Goal: Task Accomplishment & Management: Complete application form

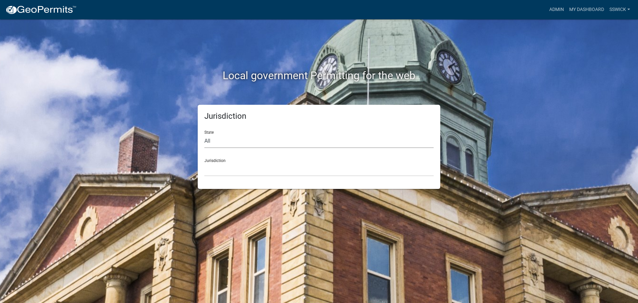
click at [215, 141] on select "All [US_STATE] [US_STATE] [US_STATE] [US_STATE] [US_STATE] [US_STATE] [US_STATE…" at bounding box center [318, 141] width 229 height 14
select select "[US_STATE]"
click at [204, 134] on select "All [US_STATE] [US_STATE] [US_STATE] [US_STATE] [US_STATE] [US_STATE] [US_STATE…" at bounding box center [318, 141] width 229 height 14
click at [217, 167] on select "City of [GEOGRAPHIC_DATA], [US_STATE] City of [GEOGRAPHIC_DATA], [US_STATE] Cit…" at bounding box center [318, 169] width 229 height 14
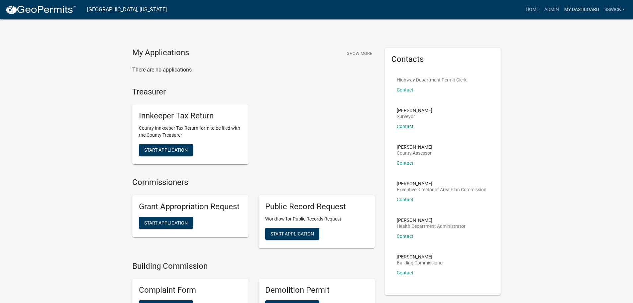
click at [569, 10] on link "My Dashboard" at bounding box center [581, 9] width 40 height 13
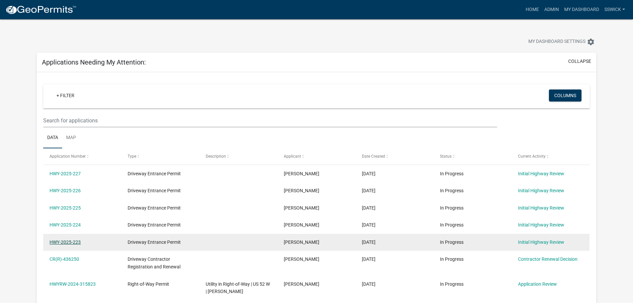
click at [63, 241] on link "HWY-2025-223" at bounding box center [64, 241] width 31 height 5
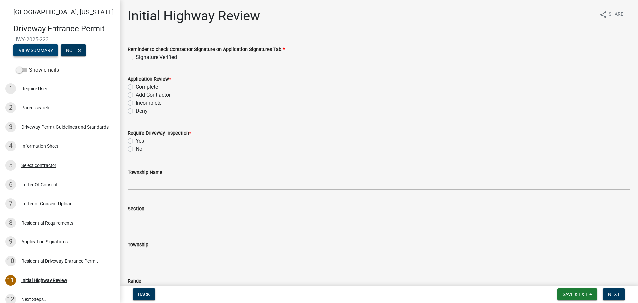
click at [45, 50] on button "View Summary" at bounding box center [35, 50] width 45 height 12
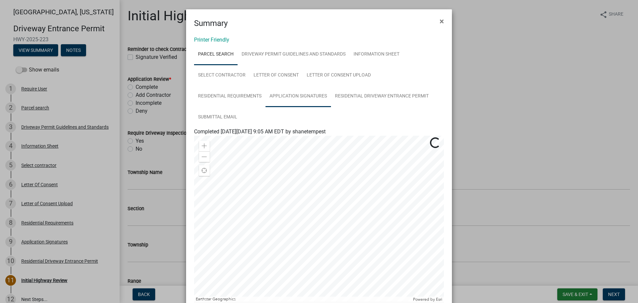
click at [298, 99] on link "Application Signatures" at bounding box center [297, 96] width 65 height 21
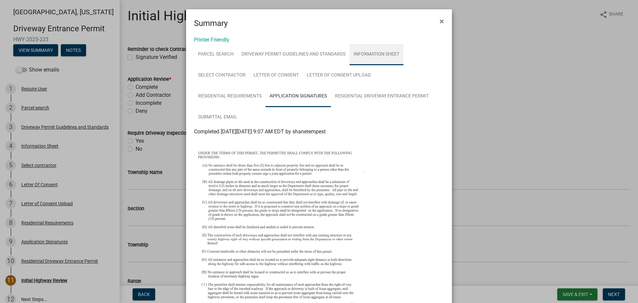
click at [367, 52] on link "Information Sheet" at bounding box center [376, 54] width 54 height 21
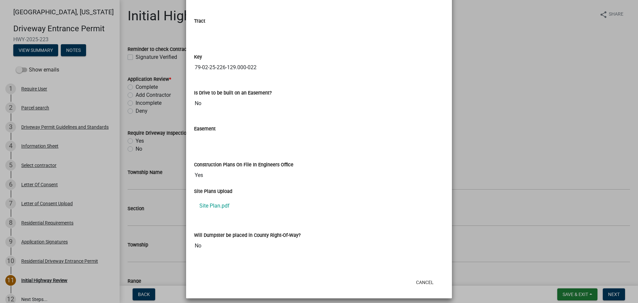
scroll to position [953, 0]
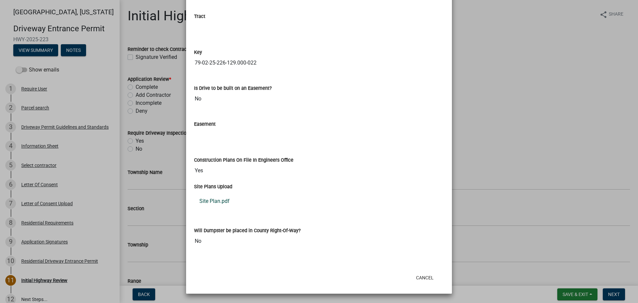
click at [220, 202] on link "Site Plan.pdf" at bounding box center [319, 201] width 250 height 16
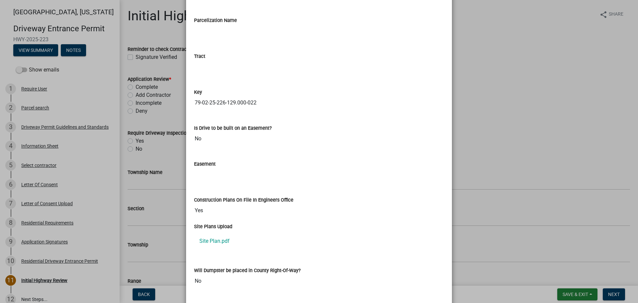
scroll to position [787, 0]
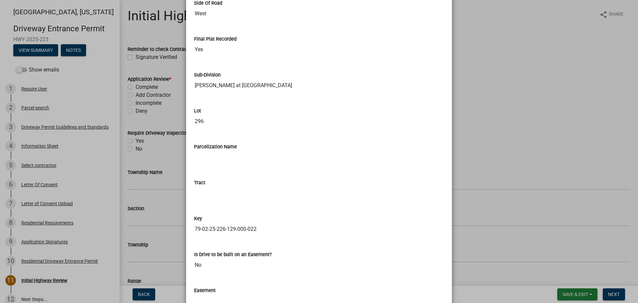
click at [494, 120] on ngb-modal-window "Summary × Printer Friendly Parcel search Driveway Permit Guidelines and Standar…" at bounding box center [319, 151] width 638 height 303
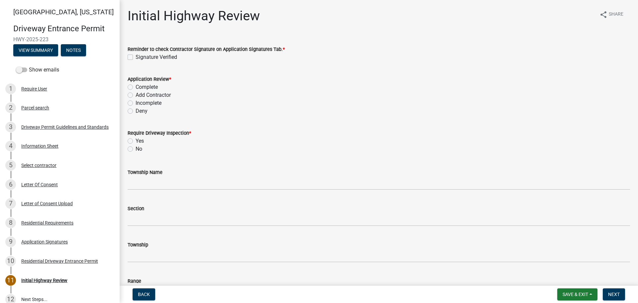
click at [135, 57] on label "Signature Verified" at bounding box center [156, 57] width 42 height 8
click at [135, 57] on input "Signature Verified" at bounding box center [137, 55] width 4 height 4
checkbox input "true"
click at [135, 88] on label "Complete" at bounding box center [146, 87] width 22 height 8
click at [135, 87] on input "Complete" at bounding box center [137, 85] width 4 height 4
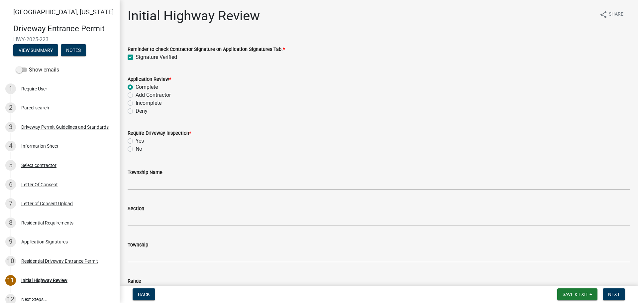
radio input "true"
click at [135, 150] on label "No" at bounding box center [138, 149] width 7 height 8
click at [135, 149] on input "No" at bounding box center [137, 147] width 4 height 4
radio input "true"
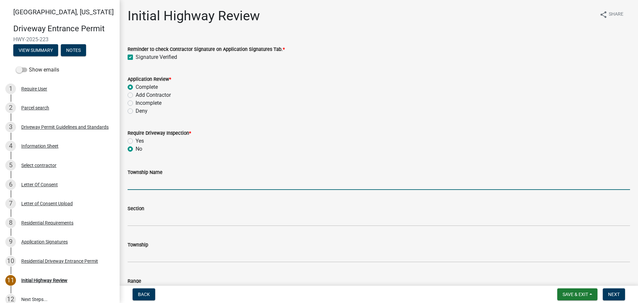
click at [139, 180] on input "Township Name" at bounding box center [379, 183] width 502 height 14
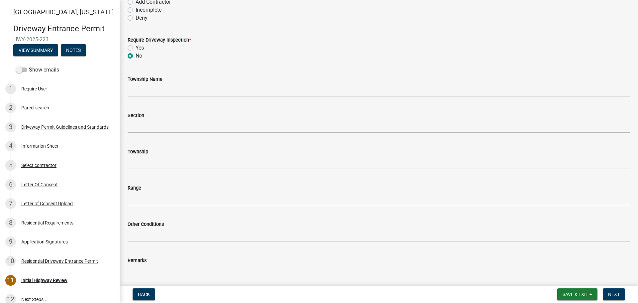
scroll to position [100, 0]
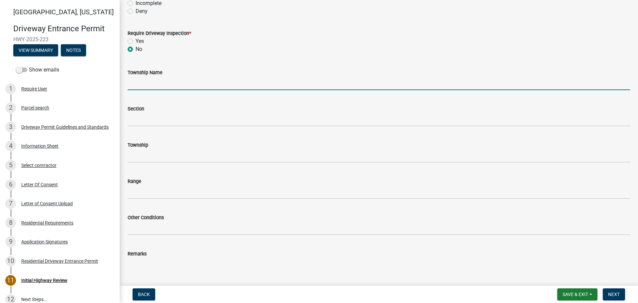
click at [144, 80] on input "Township Name" at bounding box center [379, 83] width 502 height 14
type input "Wabash"
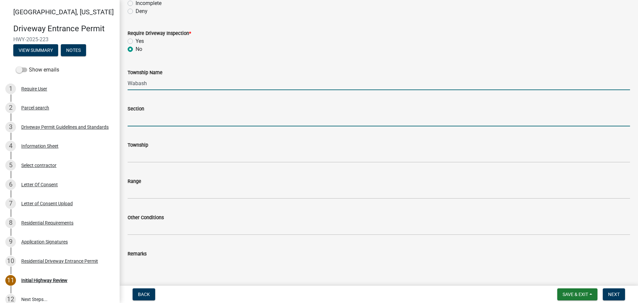
click at [166, 116] on input "Section" at bounding box center [379, 120] width 502 height 14
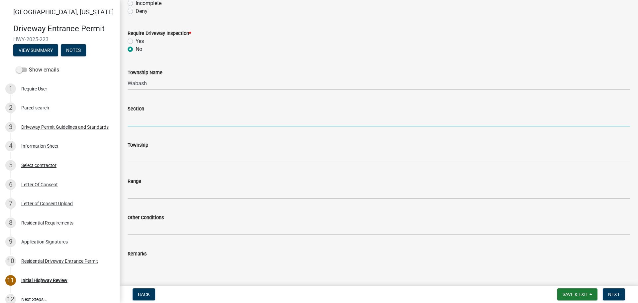
type input "25"
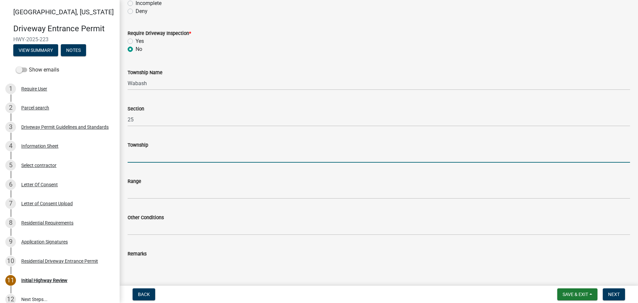
click at [150, 152] on input "Township" at bounding box center [379, 156] width 502 height 14
type input "T 24 N"
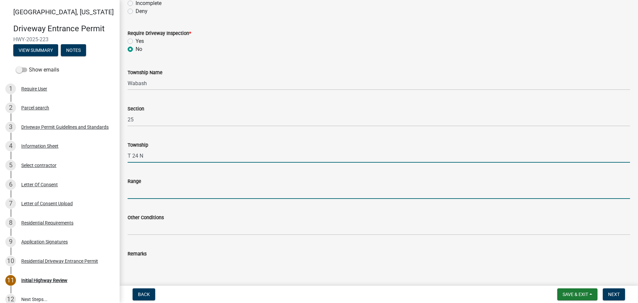
click at [164, 188] on input "Range" at bounding box center [379, 192] width 502 height 14
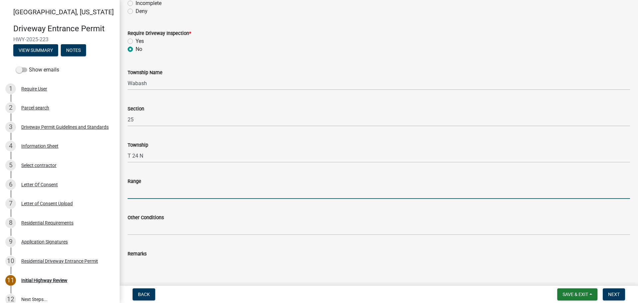
type input "R 5 W"
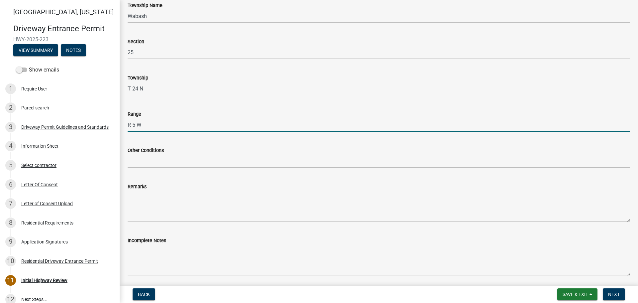
scroll to position [199, 0]
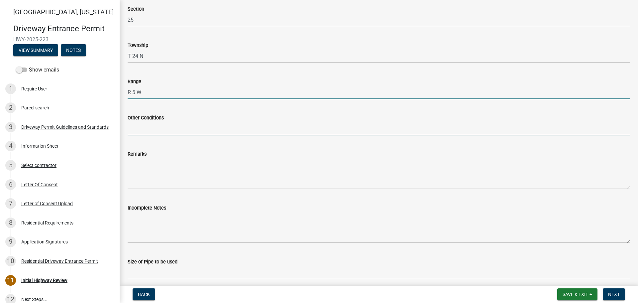
click at [154, 126] on input "Other Conditions" at bounding box center [379, 129] width 502 height 14
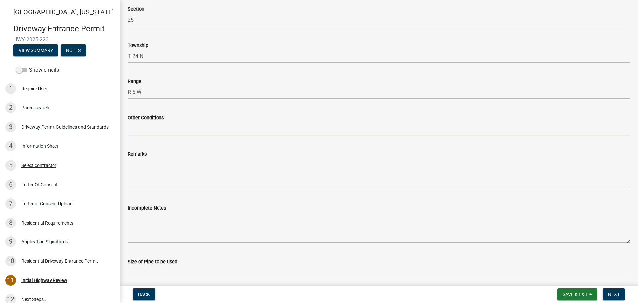
type input "17' Width, 5' Taper, 5' Sidewalk"
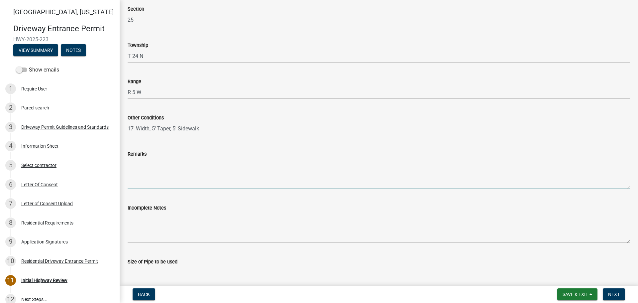
click at [154, 174] on textarea "Remarks" at bounding box center [379, 173] width 502 height 31
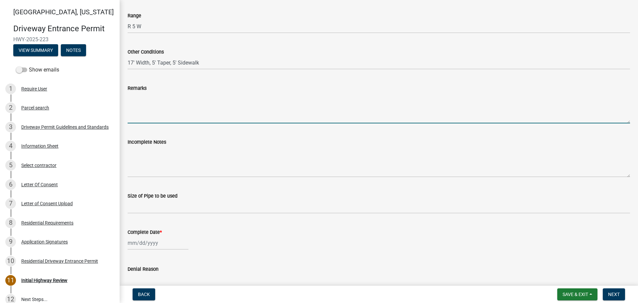
scroll to position [266, 0]
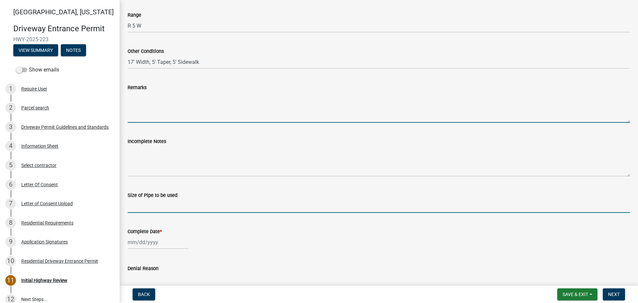
click at [161, 205] on input "Size of Pipe to be used" at bounding box center [379, 206] width 502 height 14
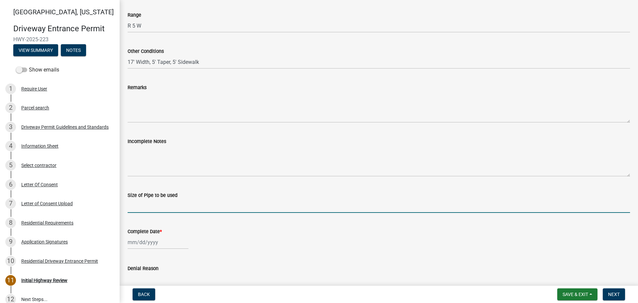
type input "N/A"
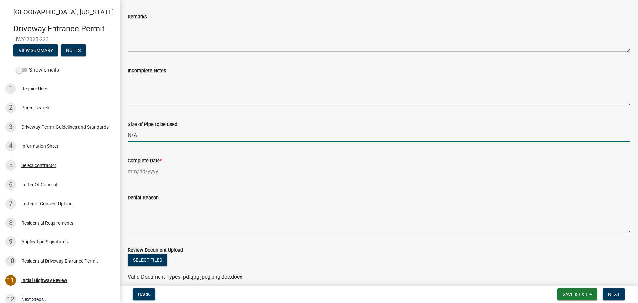
scroll to position [365, 0]
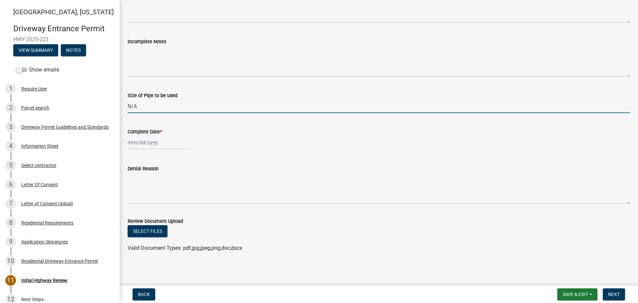
select select "10"
select select "2025"
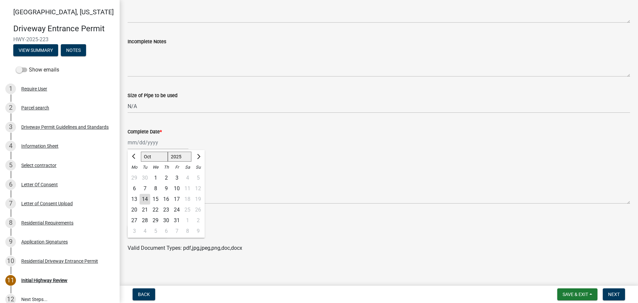
click at [145, 146] on div "[PERSON_NAME] Feb Mar Apr [PERSON_NAME][DATE] Oct Nov [DATE] 1526 1527 1528 152…" at bounding box center [158, 142] width 61 height 14
click at [148, 199] on div "14" at bounding box center [144, 199] width 11 height 11
type input "[DATE]"
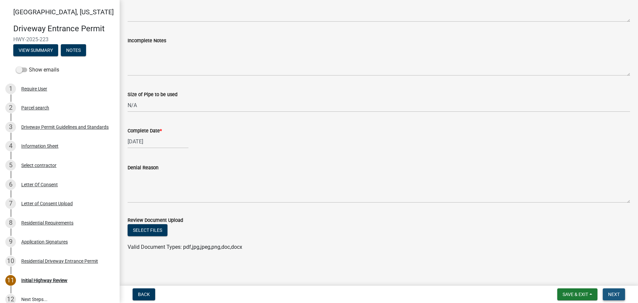
click at [612, 294] on span "Next" at bounding box center [614, 293] width 12 height 5
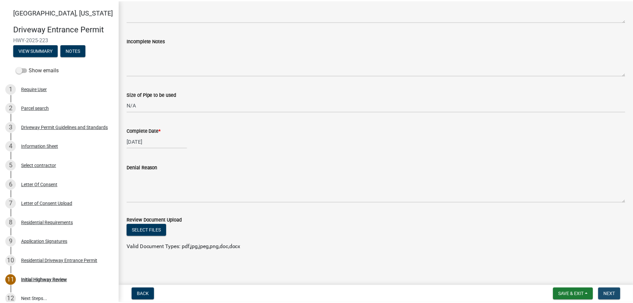
scroll to position [0, 0]
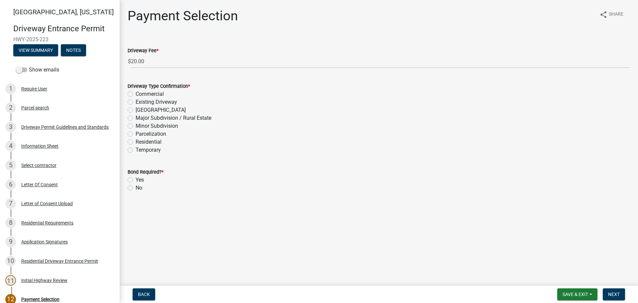
click at [135, 141] on label "Residential" at bounding box center [148, 142] width 26 height 8
click at [135, 141] on input "Residential" at bounding box center [137, 140] width 4 height 4
radio input "true"
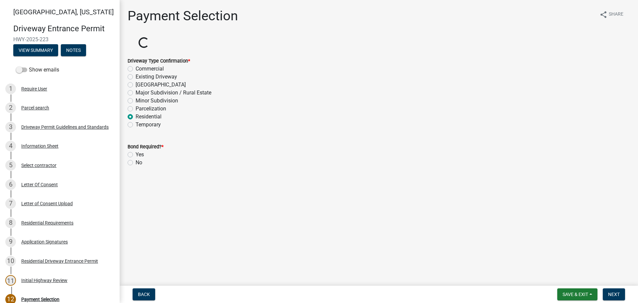
click at [130, 163] on form "Bond Required? * Yes No" at bounding box center [379, 151] width 502 height 32
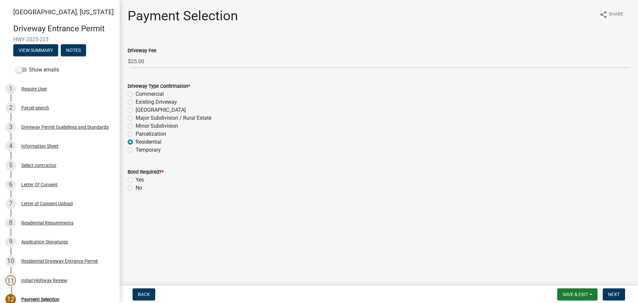
click at [135, 188] on label "No" at bounding box center [138, 188] width 7 height 8
click at [135, 188] on input "No" at bounding box center [137, 186] width 4 height 4
radio input "true"
click at [616, 297] on span "Next" at bounding box center [614, 293] width 12 height 5
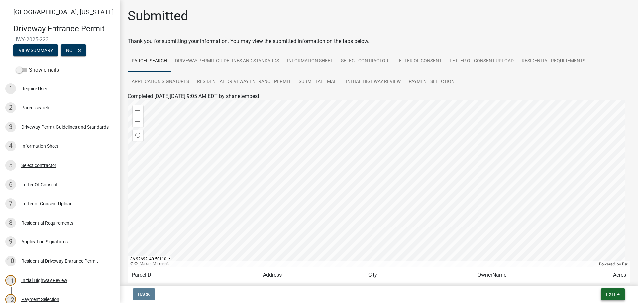
click at [620, 297] on button "Exit" at bounding box center [612, 294] width 24 height 12
click at [604, 282] on button "Save & Exit" at bounding box center [598, 277] width 53 height 16
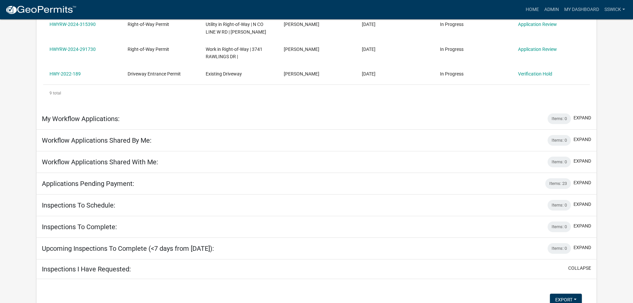
scroll to position [67, 0]
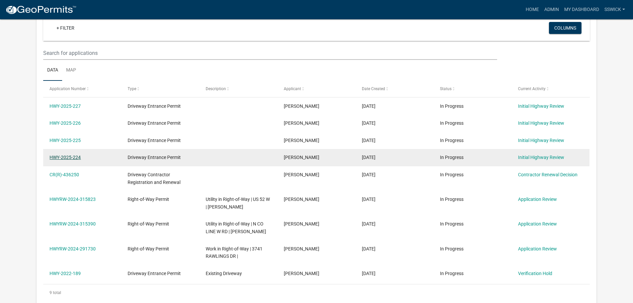
click at [59, 158] on link "HWY-2025-224" at bounding box center [64, 156] width 31 height 5
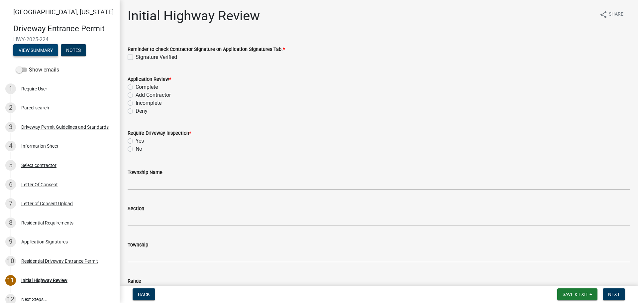
click at [24, 48] on button "View Summary" at bounding box center [35, 50] width 45 height 12
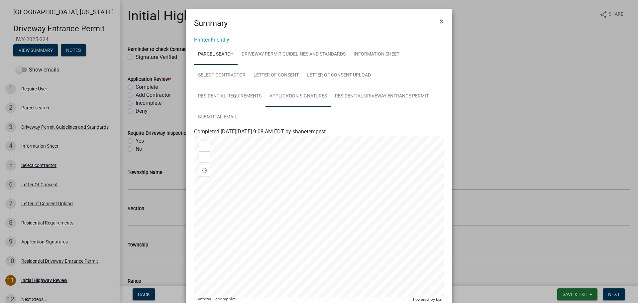
click at [303, 97] on link "Application Signatures" at bounding box center [297, 96] width 65 height 21
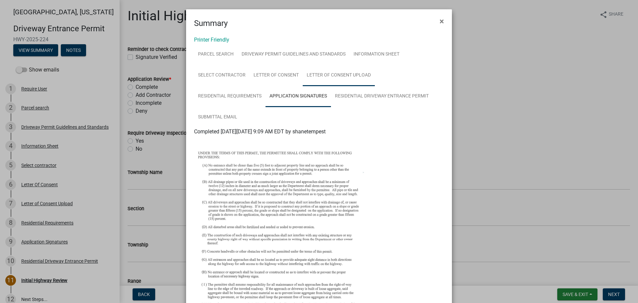
click at [343, 73] on link "Letter of Consent Upload" at bounding box center [339, 75] width 72 height 21
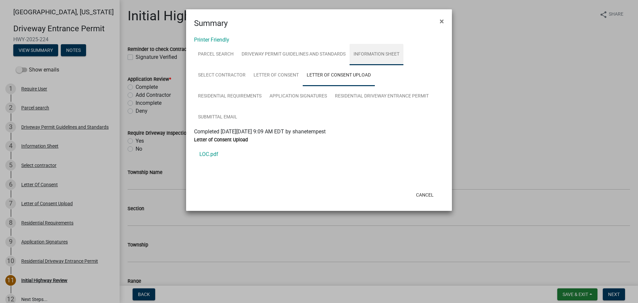
click at [382, 53] on link "Information Sheet" at bounding box center [376, 54] width 54 height 21
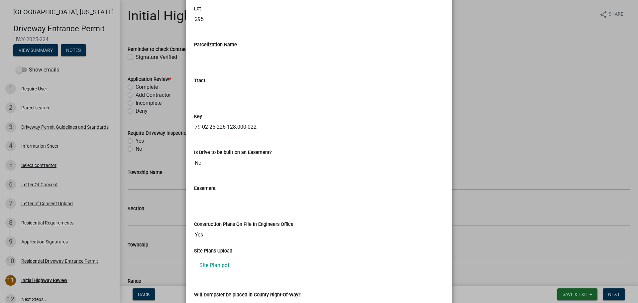
scroll to position [930, 0]
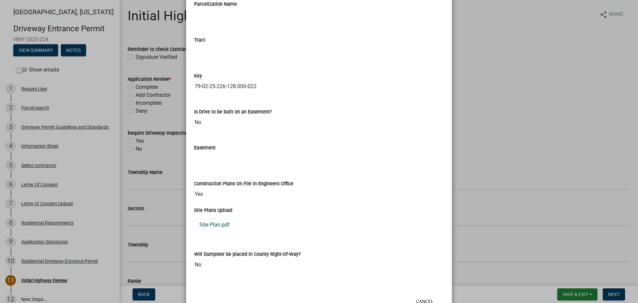
click at [224, 224] on link "Site Plan.pdf" at bounding box center [319, 225] width 250 height 16
click at [151, 26] on ngb-modal-window "Summary × Printer Friendly Parcel search Driveway Permit Guidelines and Standar…" at bounding box center [319, 151] width 638 height 303
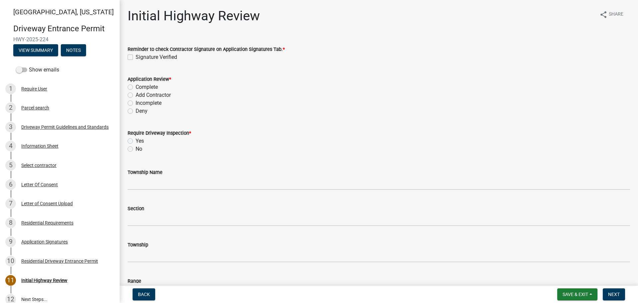
click at [135, 57] on label "Signature Verified" at bounding box center [156, 57] width 42 height 8
click at [135, 57] on input "Signature Verified" at bounding box center [137, 55] width 4 height 4
checkbox input "true"
click at [135, 89] on label "Complete" at bounding box center [146, 87] width 22 height 8
click at [135, 87] on input "Complete" at bounding box center [137, 85] width 4 height 4
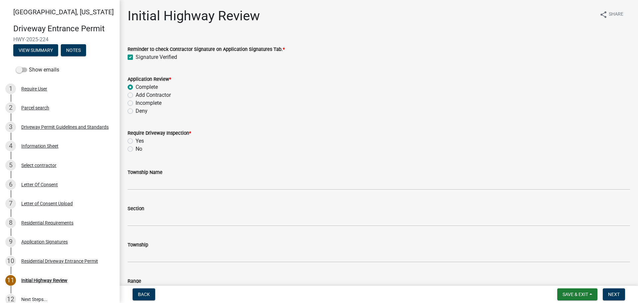
radio input "true"
click at [135, 150] on label "No" at bounding box center [138, 149] width 7 height 8
click at [135, 149] on input "No" at bounding box center [137, 147] width 4 height 4
radio input "true"
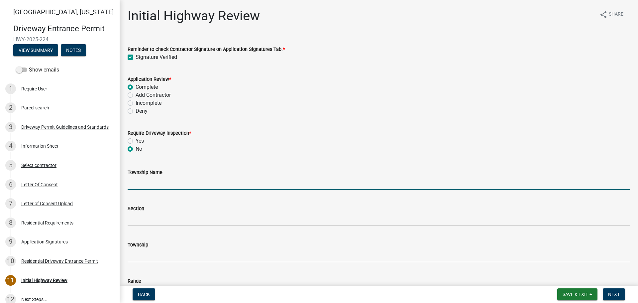
click at [142, 186] on input "Township Name" at bounding box center [379, 183] width 502 height 14
type input "Wabash"
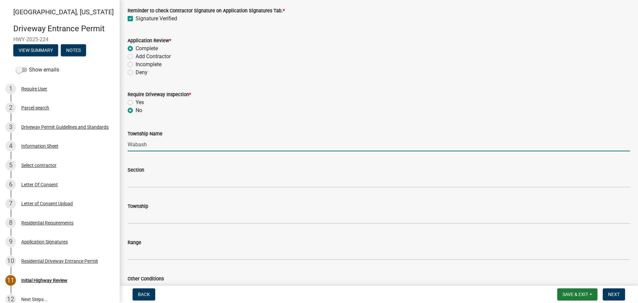
scroll to position [100, 0]
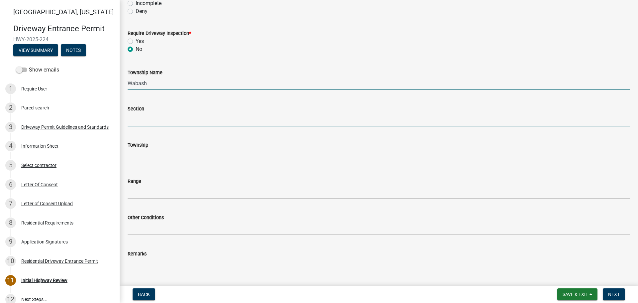
click at [149, 115] on input "Section" at bounding box center [379, 120] width 502 height 14
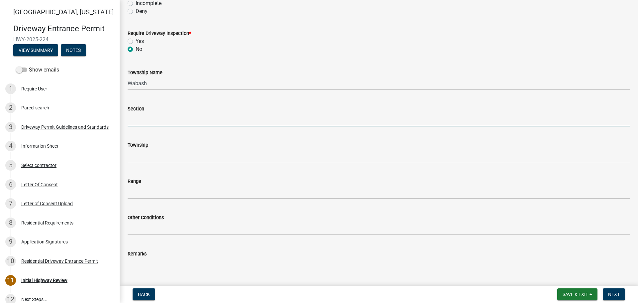
type input "25"
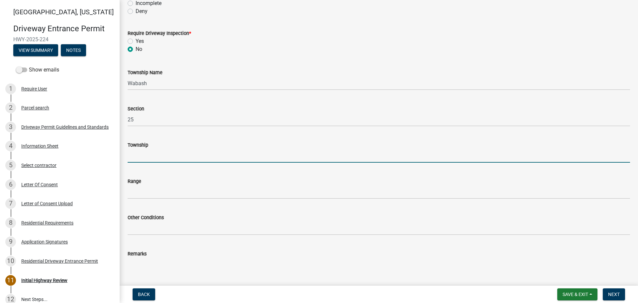
click at [155, 155] on input "Township" at bounding box center [379, 156] width 502 height 14
type input "T 24 N"
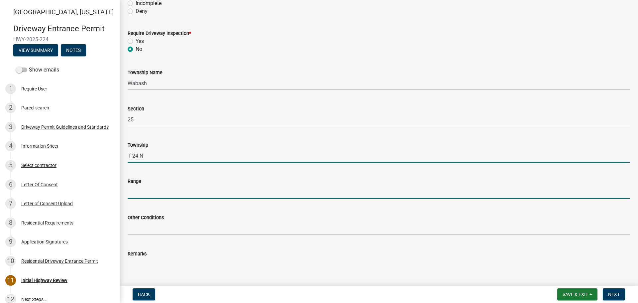
click at [159, 191] on input "Range" at bounding box center [379, 192] width 502 height 14
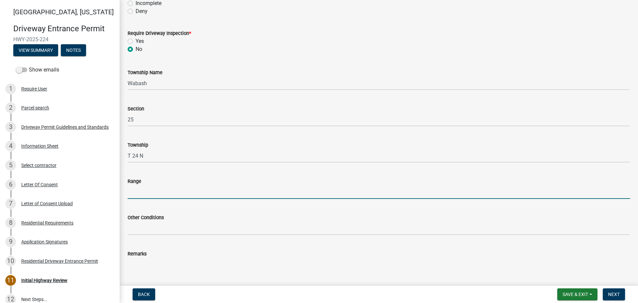
type input "R 5 W"
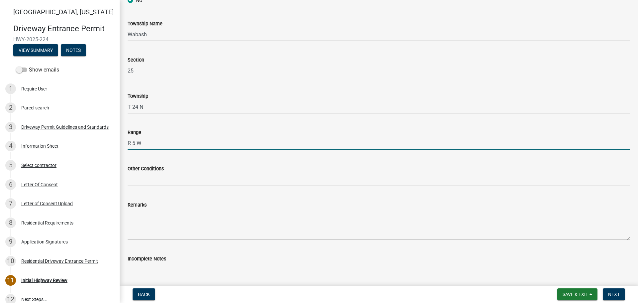
scroll to position [199, 0]
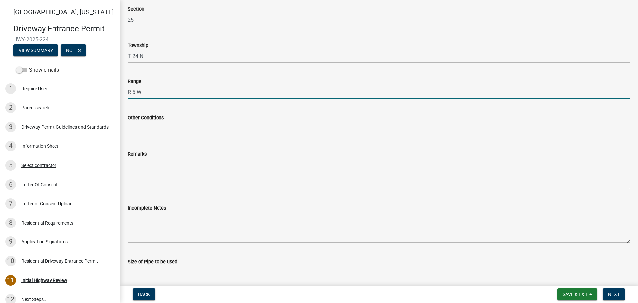
click at [151, 129] on input "Other Conditions" at bounding box center [379, 129] width 502 height 14
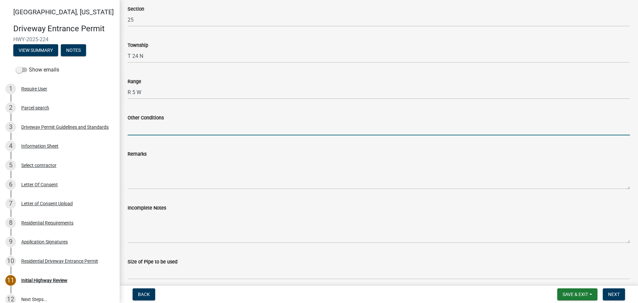
type input "17' Width, 5' Taper, 5' Sidewalk"
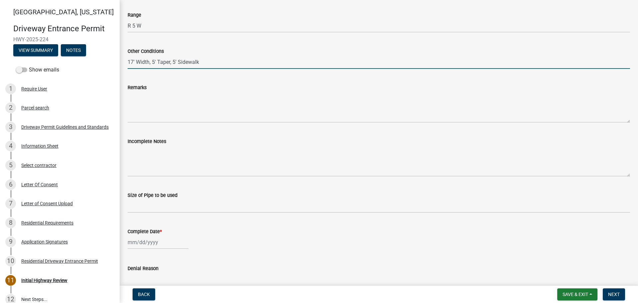
scroll to position [299, 0]
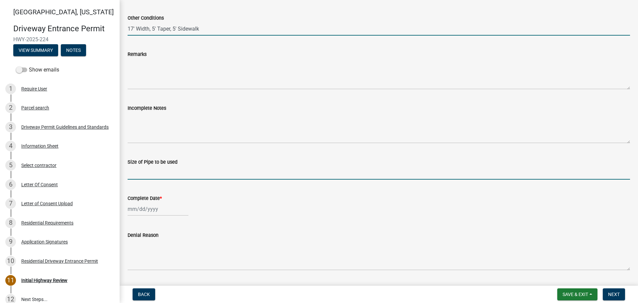
click at [159, 168] on input "Size of Pipe to be used" at bounding box center [379, 173] width 502 height 14
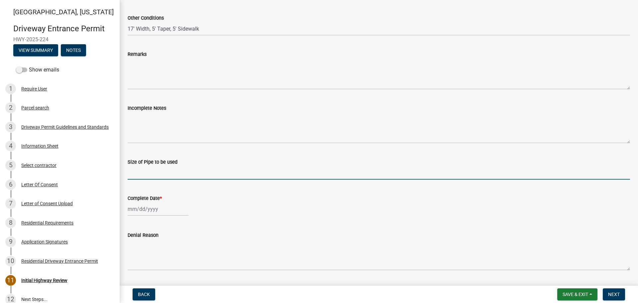
type input "N/A"
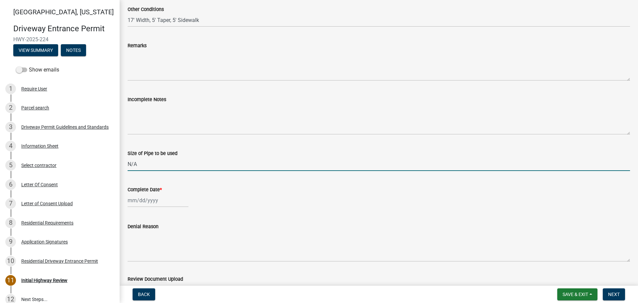
scroll to position [332, 0]
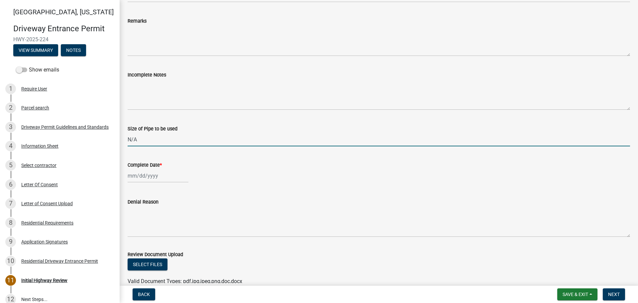
select select "10"
select select "2025"
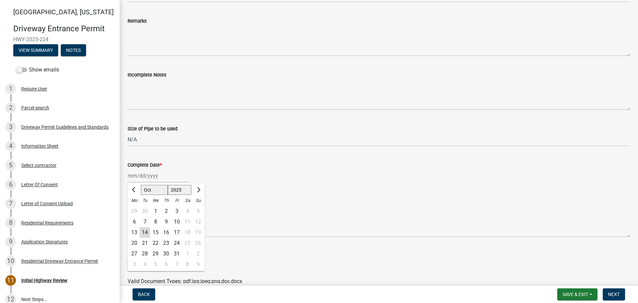
click at [146, 177] on div "[PERSON_NAME] Feb Mar Apr [PERSON_NAME][DATE] Oct Nov [DATE] 1526 1527 1528 152…" at bounding box center [158, 176] width 61 height 14
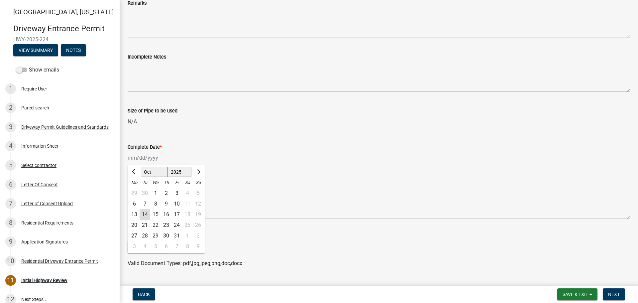
scroll to position [365, 0]
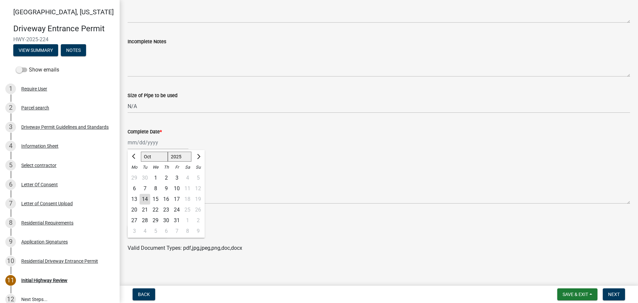
click at [145, 200] on div "14" at bounding box center [144, 199] width 11 height 11
type input "[DATE]"
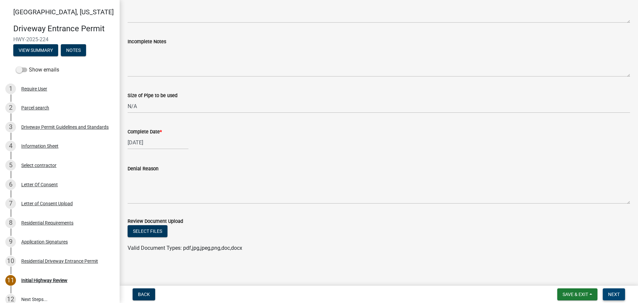
click at [613, 294] on span "Next" at bounding box center [614, 293] width 12 height 5
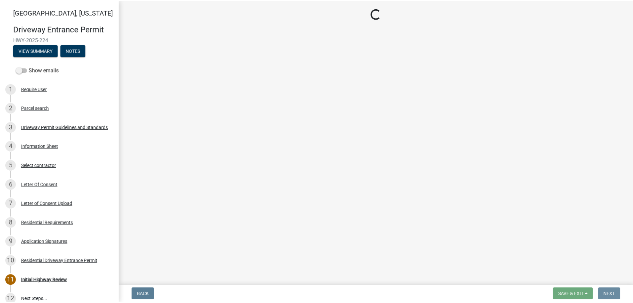
scroll to position [0, 0]
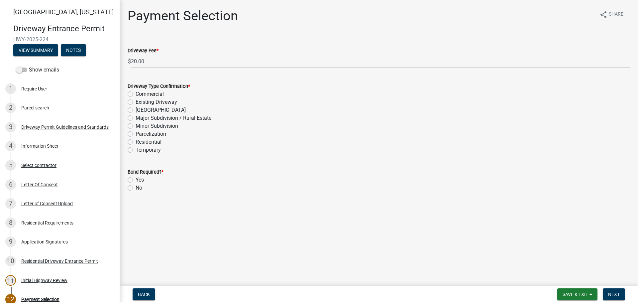
click at [135, 140] on label "Residential" at bounding box center [148, 142] width 26 height 8
click at [135, 140] on input "Residential" at bounding box center [137, 140] width 4 height 4
radio input "true"
click at [135, 188] on label "No" at bounding box center [138, 188] width 7 height 8
click at [135, 188] on input "No" at bounding box center [137, 186] width 4 height 4
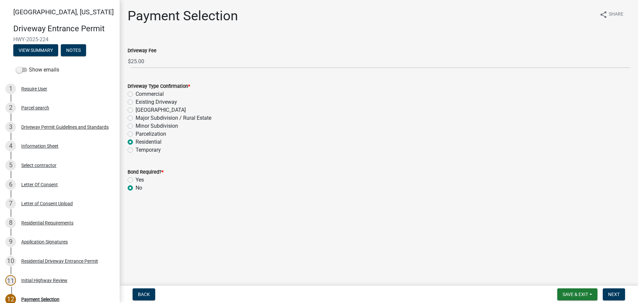
radio input "true"
click at [617, 295] on span "Next" at bounding box center [614, 293] width 12 height 5
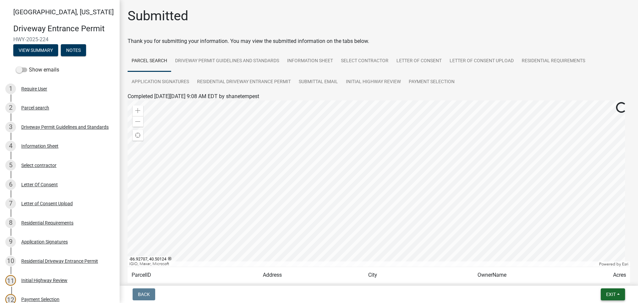
click at [605, 294] on button "Exit" at bounding box center [612, 294] width 24 height 12
click at [591, 275] on button "Save & Exit" at bounding box center [598, 277] width 53 height 16
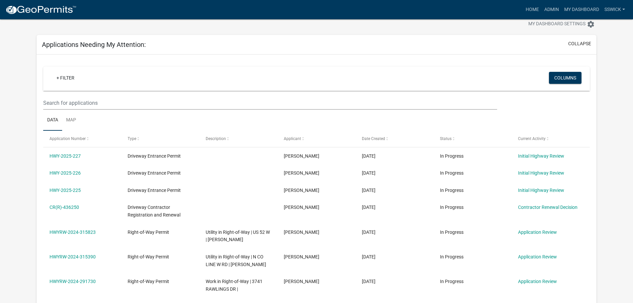
scroll to position [33, 0]
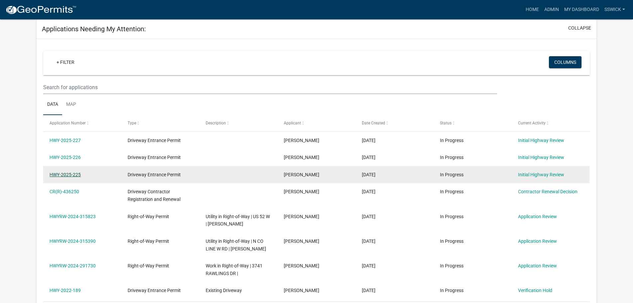
click at [76, 174] on link "HWY-2025-225" at bounding box center [64, 174] width 31 height 5
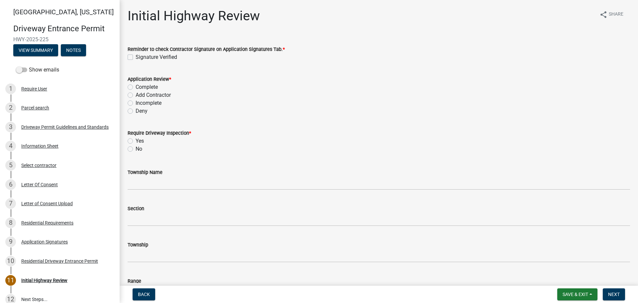
drag, startPoint x: 130, startPoint y: 56, endPoint x: 131, endPoint y: 89, distance: 32.9
click at [135, 56] on label "Signature Verified" at bounding box center [156, 57] width 42 height 8
click at [135, 56] on input "Signature Verified" at bounding box center [137, 55] width 4 height 4
checkbox input "true"
click at [135, 85] on label "Complete" at bounding box center [146, 87] width 22 height 8
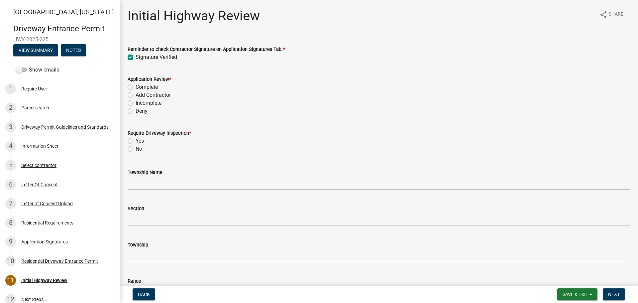
click at [135, 85] on input "Complete" at bounding box center [137, 85] width 4 height 4
radio input "true"
click at [135, 149] on label "No" at bounding box center [138, 149] width 7 height 8
click at [135, 149] on input "No" at bounding box center [137, 147] width 4 height 4
radio input "true"
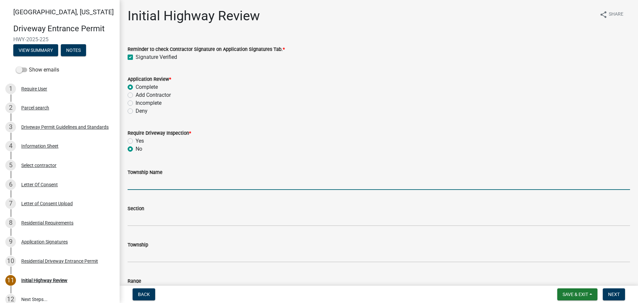
click at [142, 184] on input "Township Name" at bounding box center [379, 183] width 502 height 14
type input "Wabash"
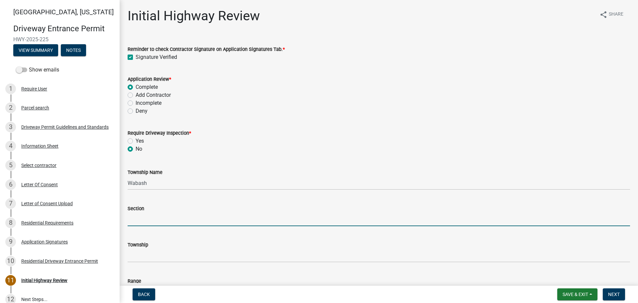
click at [156, 214] on input "Section" at bounding box center [379, 219] width 502 height 14
click at [275, 113] on div "Deny" at bounding box center [379, 111] width 502 height 8
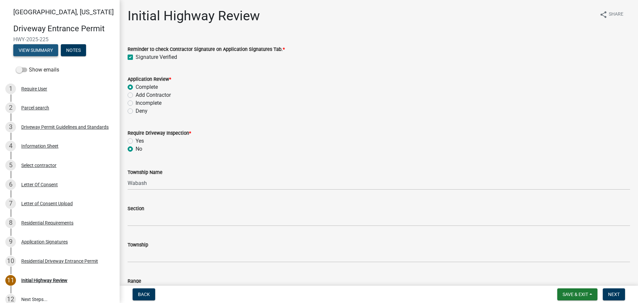
click at [45, 50] on button "View Summary" at bounding box center [35, 50] width 45 height 12
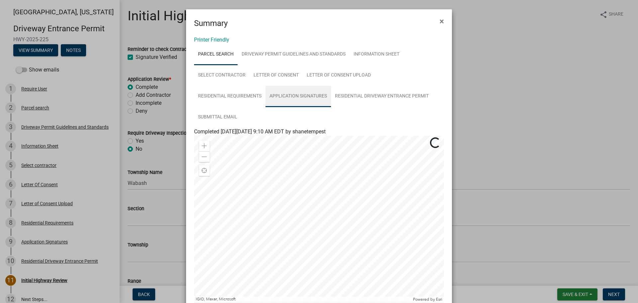
click at [278, 99] on link "Application Signatures" at bounding box center [297, 96] width 65 height 21
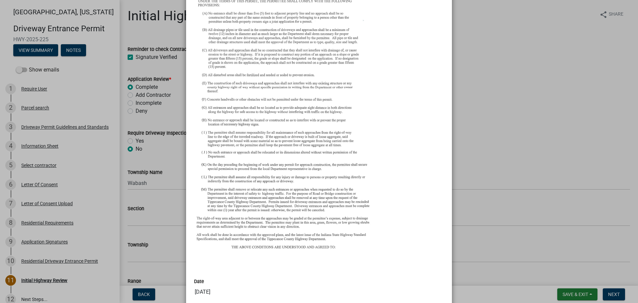
scroll to position [33, 0]
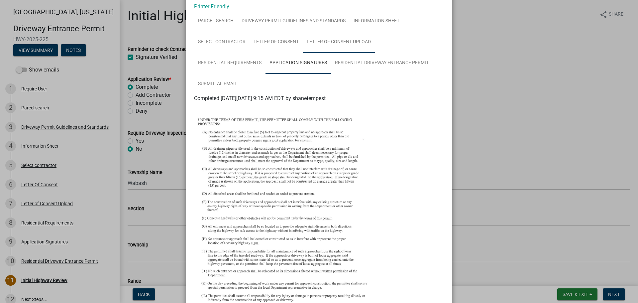
click at [323, 38] on link "Letter of Consent Upload" at bounding box center [339, 42] width 72 height 21
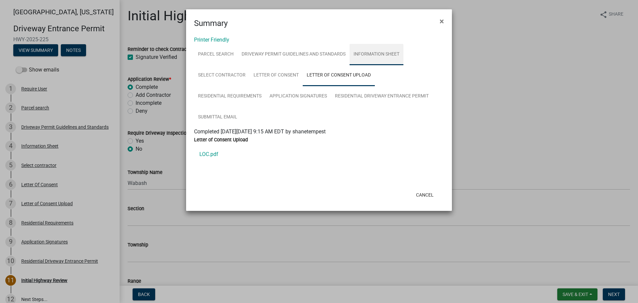
click at [364, 55] on link "Information Sheet" at bounding box center [376, 54] width 54 height 21
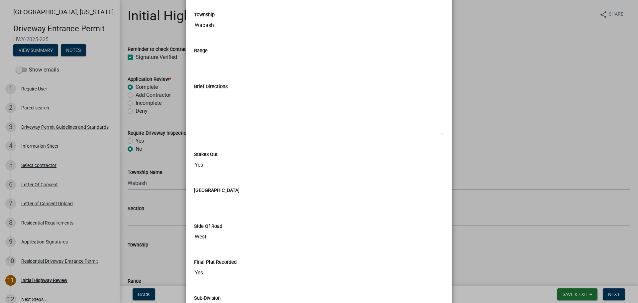
scroll to position [664, 0]
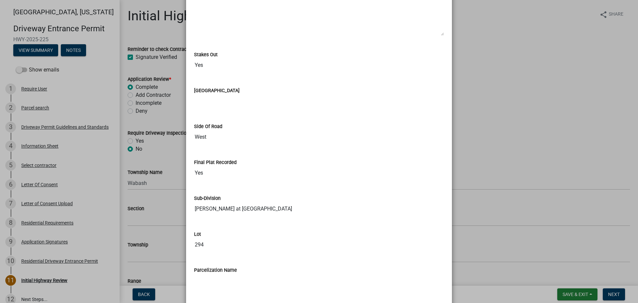
drag, startPoint x: 491, startPoint y: 133, endPoint x: 463, endPoint y: 134, distance: 27.6
click at [491, 133] on ngb-modal-window "Summary × Printer Friendly Parcel search Driveway Permit Guidelines and Standar…" at bounding box center [319, 151] width 638 height 303
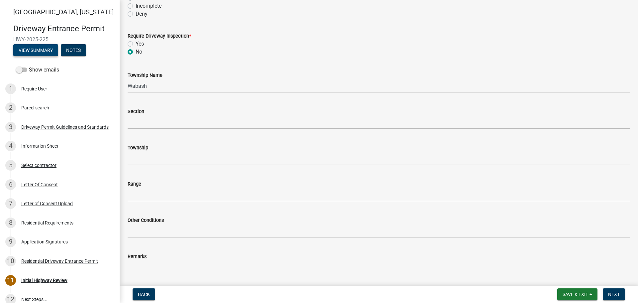
scroll to position [100, 0]
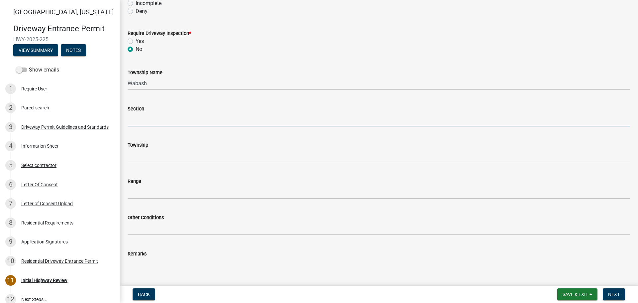
click at [152, 119] on input "Section" at bounding box center [379, 120] width 502 height 14
type input "25"
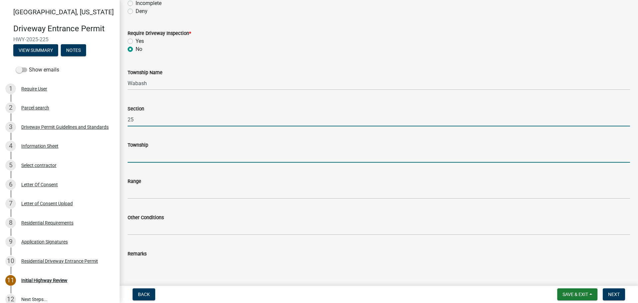
click at [158, 156] on input "Township" at bounding box center [379, 156] width 502 height 14
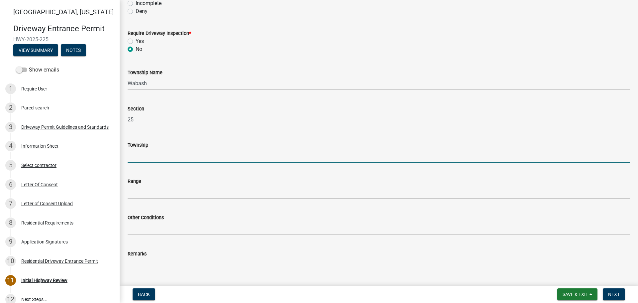
type input "T 24 N"
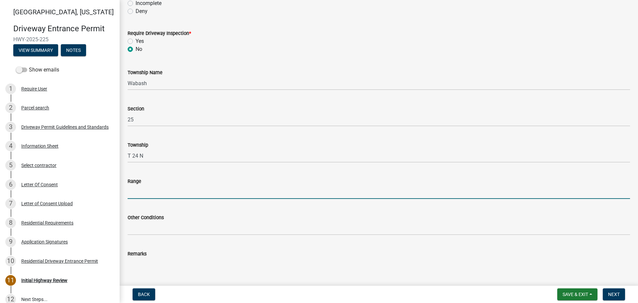
click at [161, 185] on input "Range" at bounding box center [379, 192] width 502 height 14
type input "R 5 W"
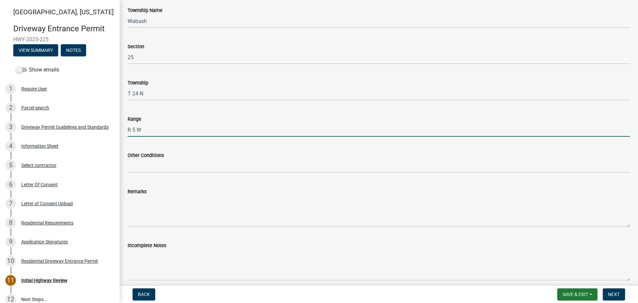
scroll to position [166, 0]
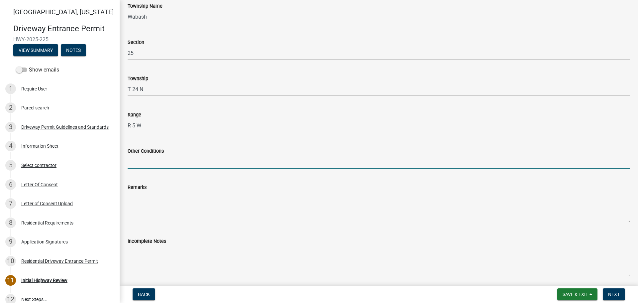
click at [147, 155] on input "Other Conditions" at bounding box center [379, 162] width 502 height 14
type input "17' Width, 5' Taper, 5' Sidewalk"
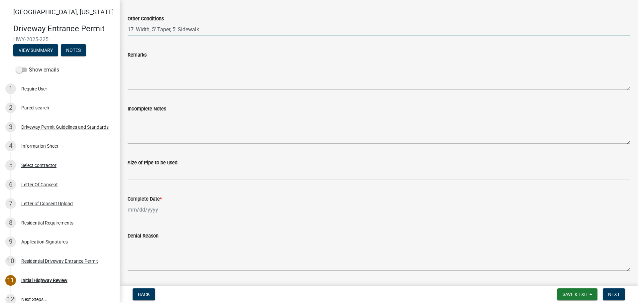
scroll to position [299, 0]
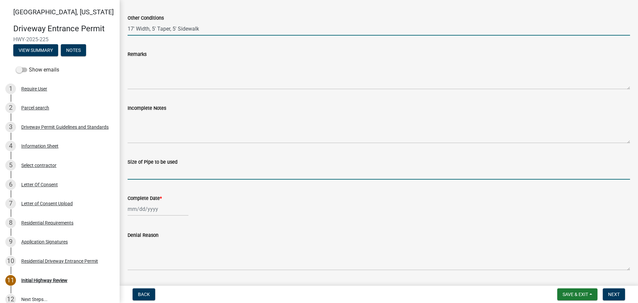
click at [148, 171] on input "Size of Pipe to be used" at bounding box center [379, 173] width 502 height 14
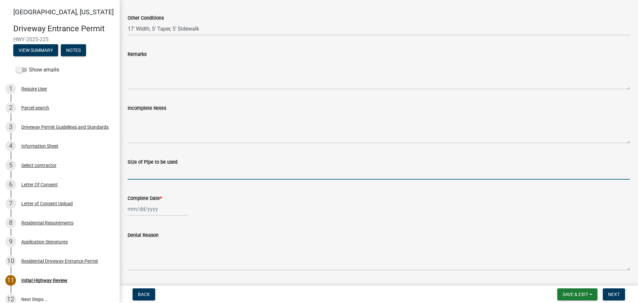
type input "N/A"
click at [164, 208] on div at bounding box center [158, 209] width 61 height 14
select select "10"
select select "2025"
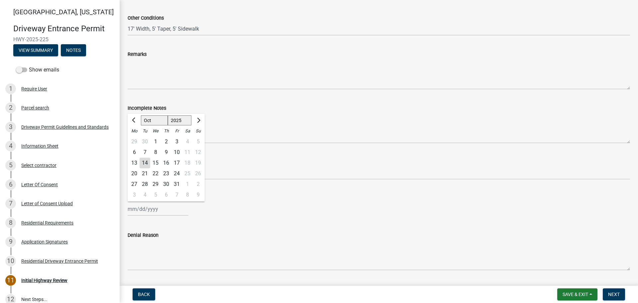
click at [147, 163] on div "14" at bounding box center [144, 162] width 11 height 11
type input "[DATE]"
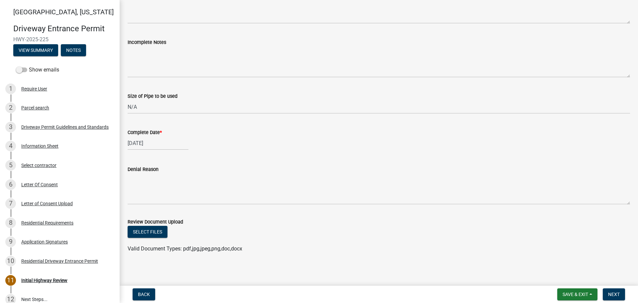
scroll to position [365, 0]
click at [615, 295] on span "Next" at bounding box center [614, 293] width 12 height 5
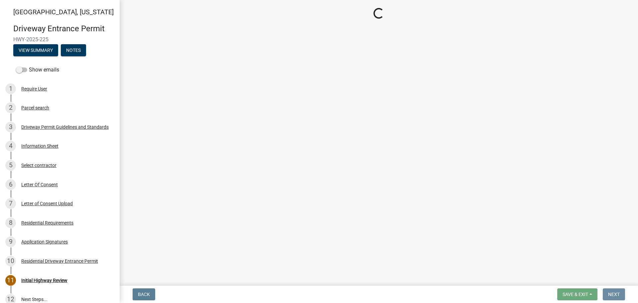
scroll to position [0, 0]
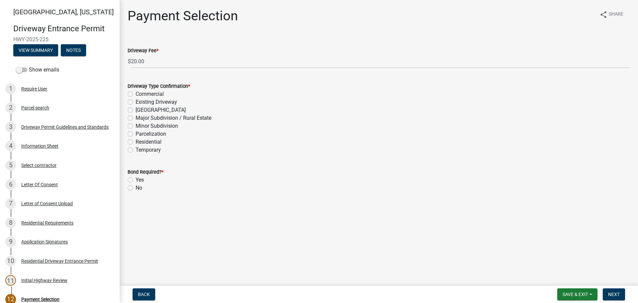
click at [135, 142] on label "Residential" at bounding box center [148, 142] width 26 height 8
click at [135, 142] on input "Residential" at bounding box center [137, 140] width 4 height 4
radio input "true"
click at [135, 189] on label "No" at bounding box center [138, 188] width 7 height 8
click at [135, 188] on input "No" at bounding box center [137, 186] width 4 height 4
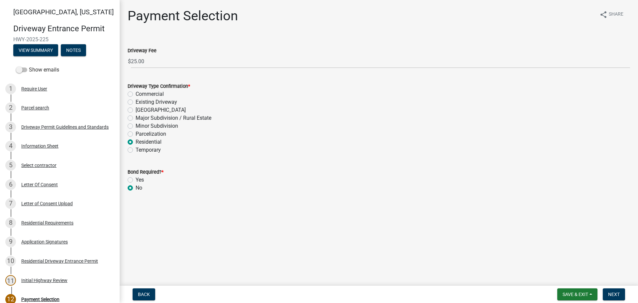
radio input "true"
click at [611, 291] on span "Next" at bounding box center [614, 293] width 12 height 5
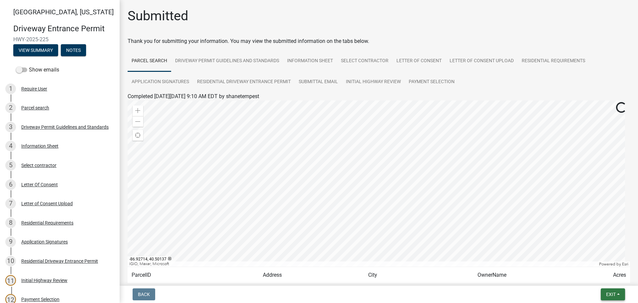
click at [611, 297] on span "Exit" at bounding box center [611, 293] width 10 height 5
click at [595, 280] on button "Save & Exit" at bounding box center [598, 277] width 53 height 16
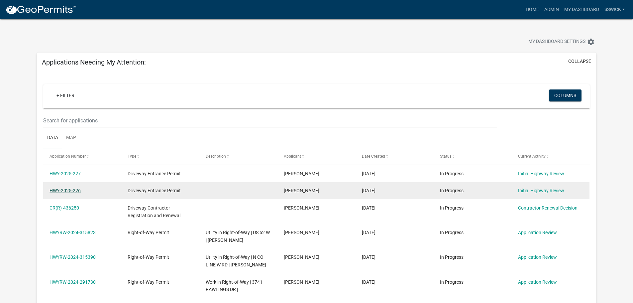
click at [74, 191] on link "HWY-2025-226" at bounding box center [64, 190] width 31 height 5
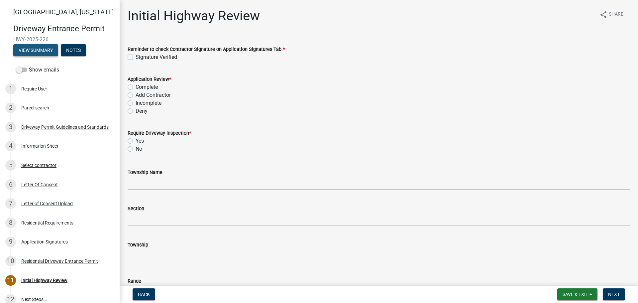
click at [34, 46] on button "View Summary" at bounding box center [35, 50] width 45 height 12
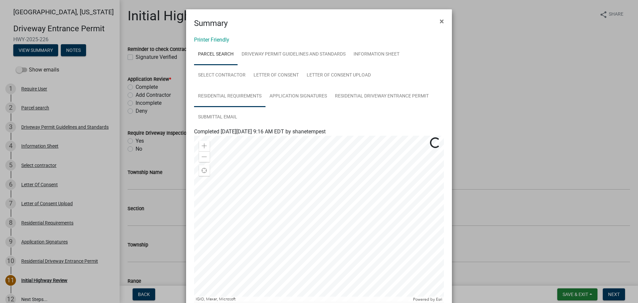
click at [242, 99] on link "Residential Requirements" at bounding box center [229, 96] width 71 height 21
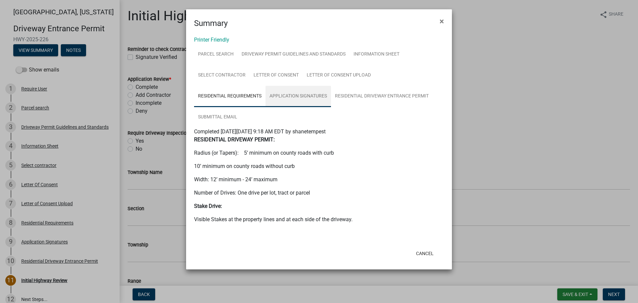
click at [290, 97] on link "Application Signatures" at bounding box center [297, 96] width 65 height 21
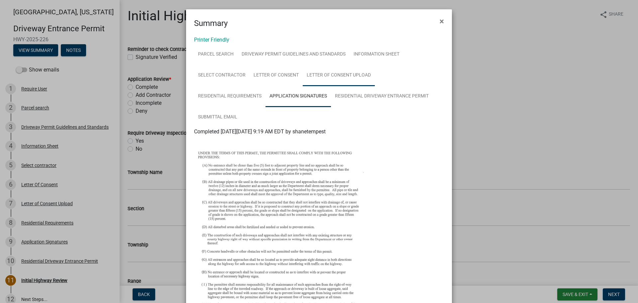
click at [336, 76] on link "Letter of Consent Upload" at bounding box center [339, 75] width 72 height 21
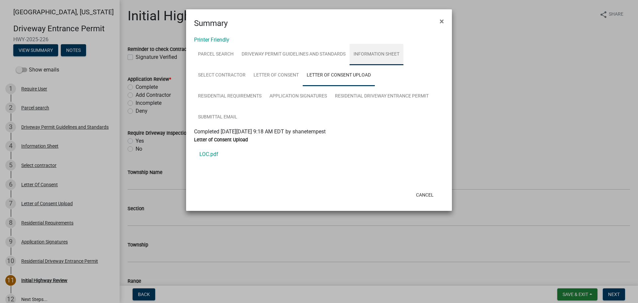
click at [368, 53] on link "Information Sheet" at bounding box center [376, 54] width 54 height 21
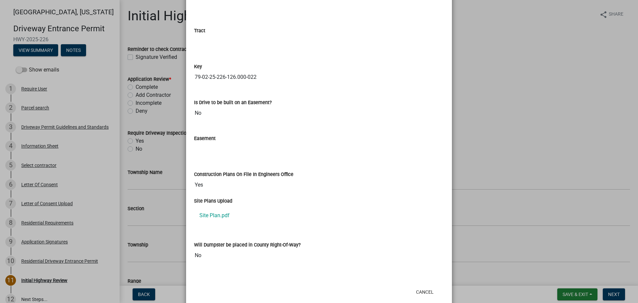
scroll to position [930, 0]
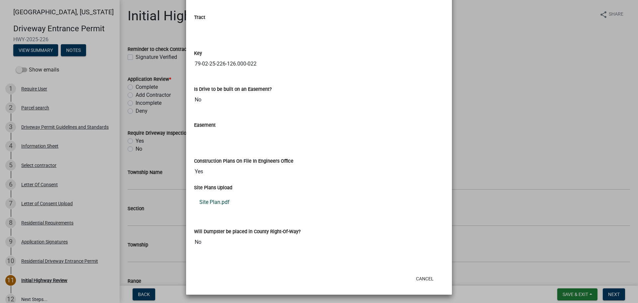
click at [204, 201] on link "Site Plan.pdf" at bounding box center [319, 202] width 250 height 16
click at [420, 280] on button "Cancel" at bounding box center [424, 278] width 28 height 12
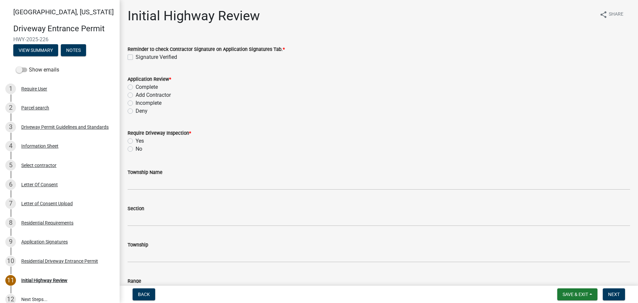
click at [135, 56] on label "Signature Verified" at bounding box center [156, 57] width 42 height 8
click at [135, 56] on input "Signature Verified" at bounding box center [137, 55] width 4 height 4
checkbox input "true"
click at [135, 85] on label "Complete" at bounding box center [146, 87] width 22 height 8
click at [135, 85] on input "Complete" at bounding box center [137, 85] width 4 height 4
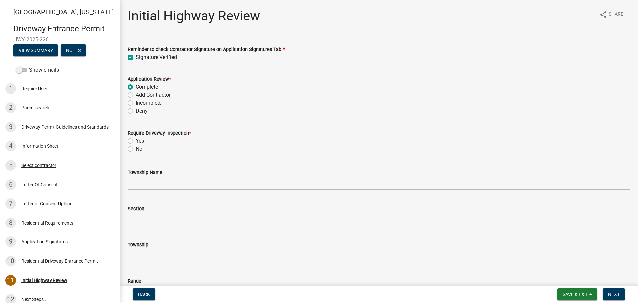
radio input "true"
click at [135, 149] on label "No" at bounding box center [138, 149] width 7 height 8
click at [135, 149] on input "No" at bounding box center [137, 147] width 4 height 4
radio input "true"
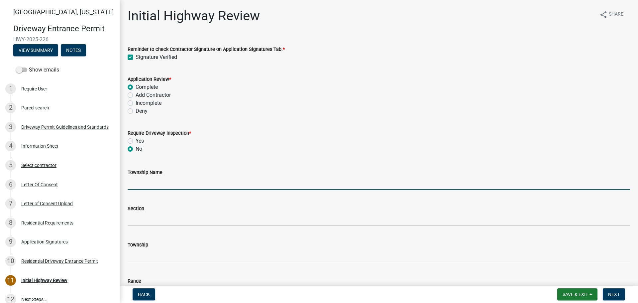
click at [140, 181] on input "Township Name" at bounding box center [379, 183] width 502 height 14
type input "Wabash"
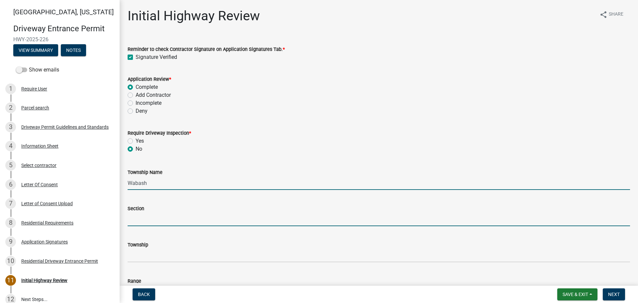
click at [154, 215] on input "Section" at bounding box center [379, 219] width 502 height 14
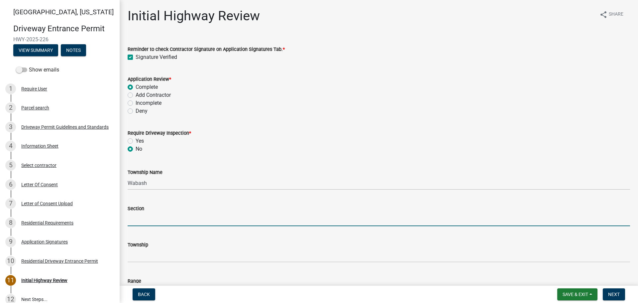
type input "25"
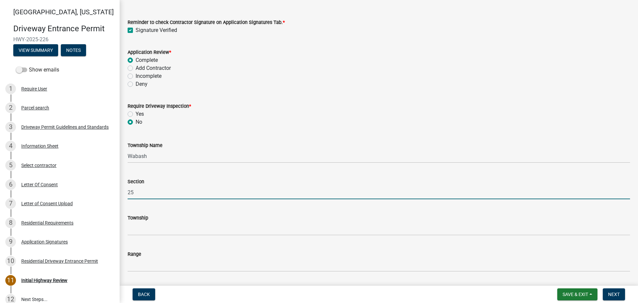
scroll to position [100, 0]
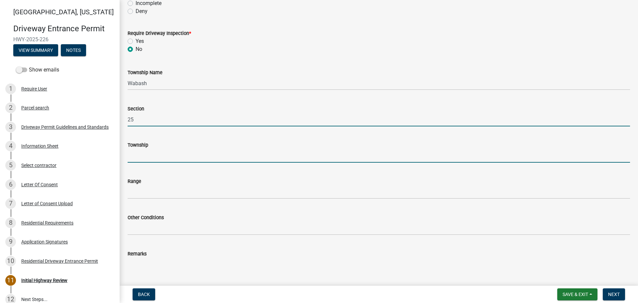
click at [155, 154] on input "Township" at bounding box center [379, 156] width 502 height 14
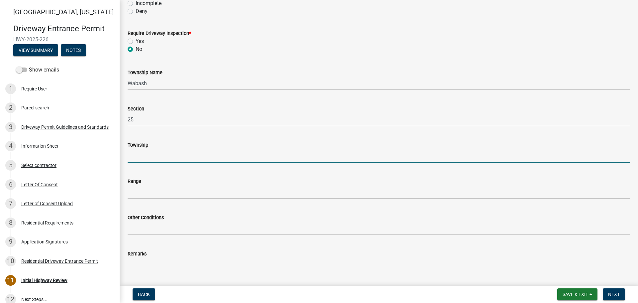
type input "T 24 N"
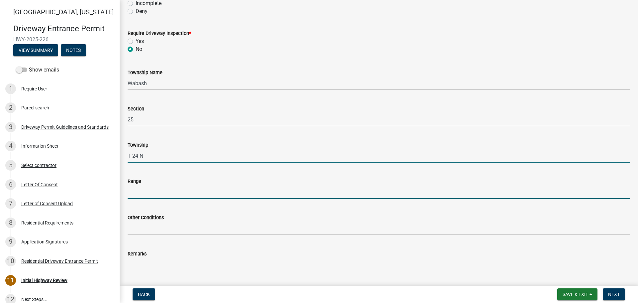
click at [153, 186] on input "Range" at bounding box center [379, 192] width 502 height 14
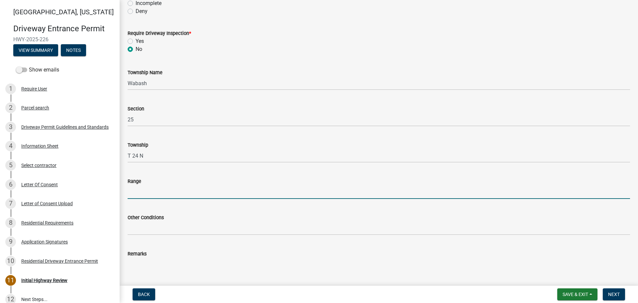
type input "R 5 W"
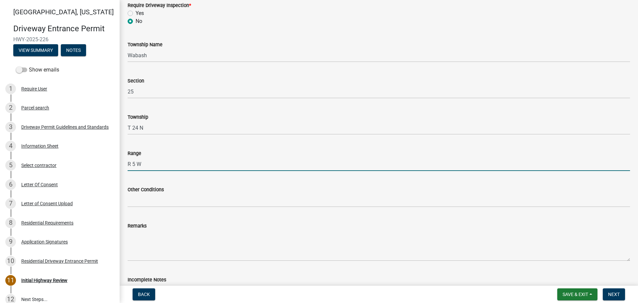
scroll to position [166, 0]
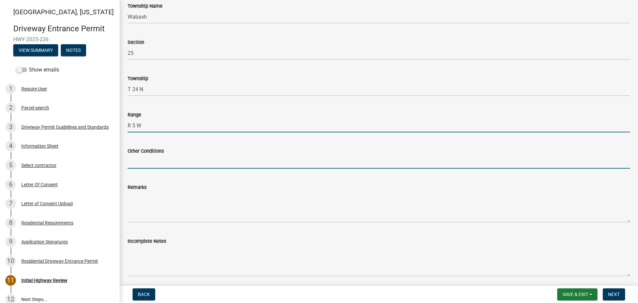
click at [153, 160] on input "Other Conditions" at bounding box center [379, 162] width 502 height 14
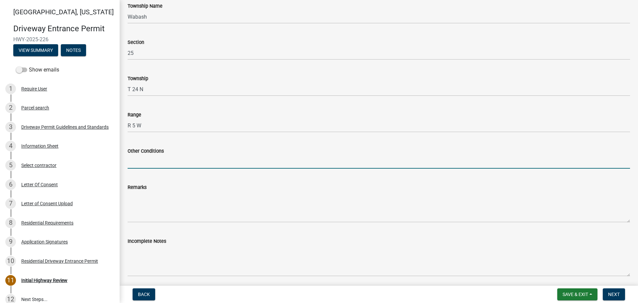
type input "17' Width, 5' Taper, 5' Sidewalk"
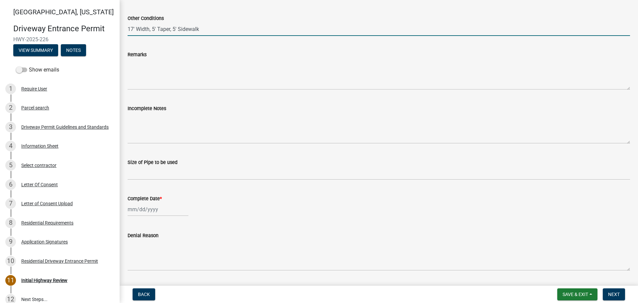
scroll to position [299, 0]
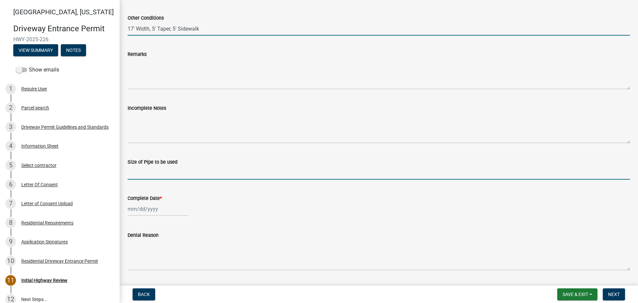
click at [142, 169] on input "Size of Pipe to be used" at bounding box center [379, 173] width 502 height 14
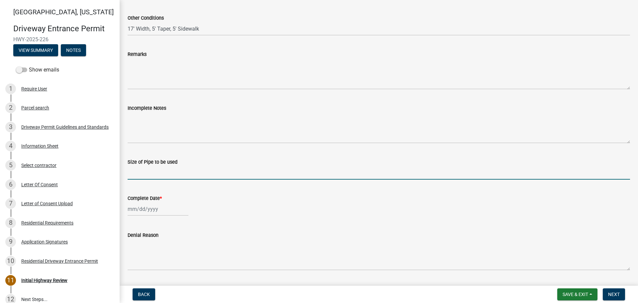
type input "N/A"
click at [154, 211] on div at bounding box center [158, 209] width 61 height 14
select select "10"
select select "2025"
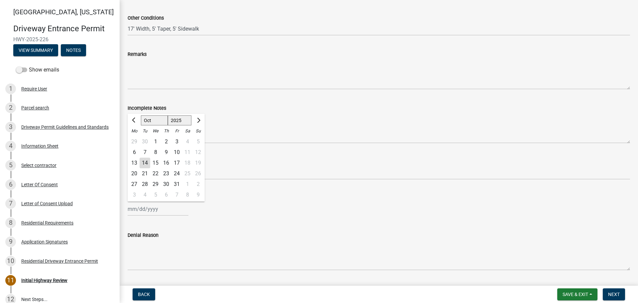
click at [146, 162] on div "14" at bounding box center [144, 162] width 11 height 11
type input "[DATE]"
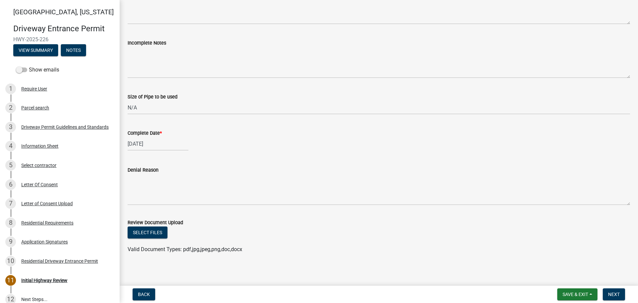
scroll to position [366, 0]
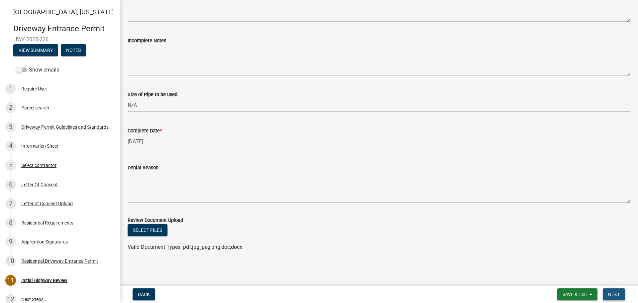
click at [616, 293] on span "Next" at bounding box center [614, 293] width 12 height 5
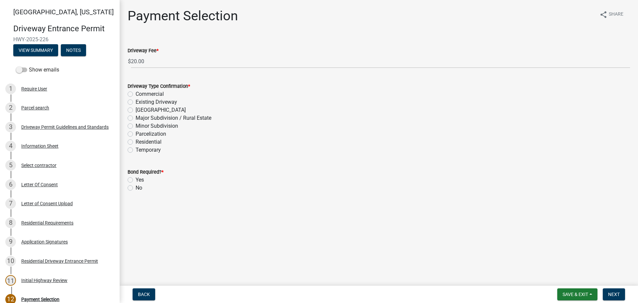
click at [135, 140] on label "Residential" at bounding box center [148, 142] width 26 height 8
click at [135, 140] on input "Residential" at bounding box center [137, 140] width 4 height 4
radio input "true"
click at [135, 189] on label "No" at bounding box center [138, 188] width 7 height 8
click at [135, 188] on input "No" at bounding box center [137, 186] width 4 height 4
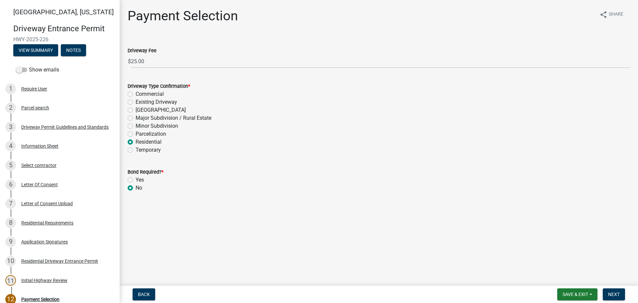
radio input "true"
click at [614, 294] on span "Next" at bounding box center [614, 293] width 12 height 5
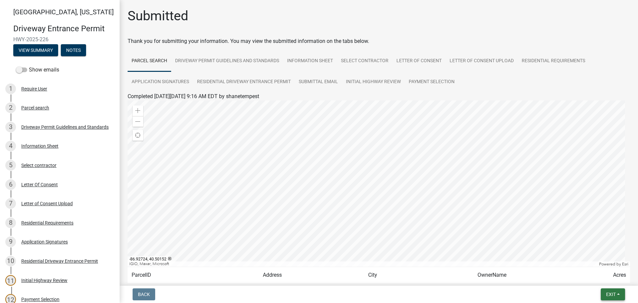
click at [612, 295] on span "Exit" at bounding box center [611, 293] width 10 height 5
click at [590, 278] on button "Save & Exit" at bounding box center [598, 277] width 53 height 16
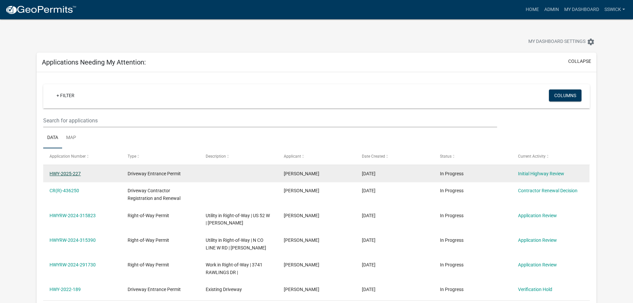
click at [72, 173] on link "HWY-2025-227" at bounding box center [64, 173] width 31 height 5
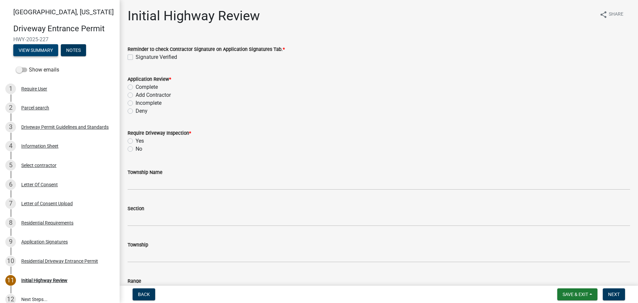
click at [47, 52] on button "View Summary" at bounding box center [35, 50] width 45 height 12
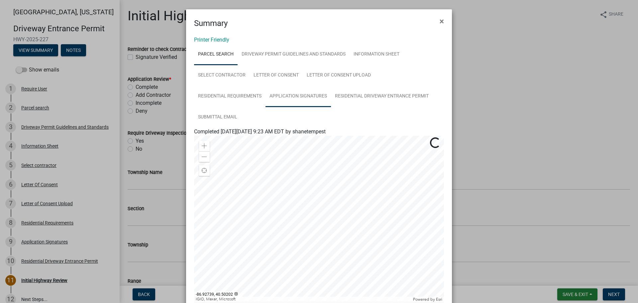
click at [284, 95] on link "Application Signatures" at bounding box center [297, 96] width 65 height 21
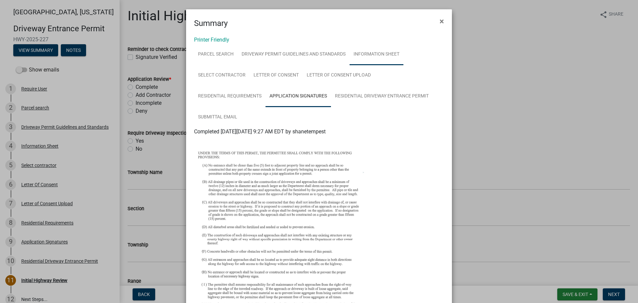
click at [362, 52] on link "Information Sheet" at bounding box center [376, 54] width 54 height 21
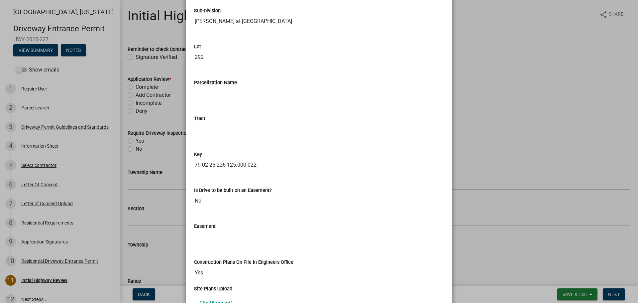
scroll to position [953, 0]
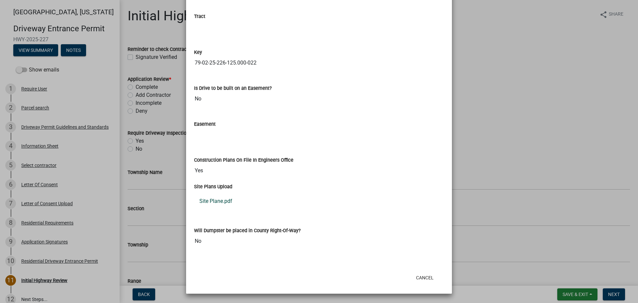
click at [223, 202] on link "Site Plane.pdf" at bounding box center [319, 201] width 250 height 16
click at [428, 277] on button "Cancel" at bounding box center [424, 277] width 28 height 12
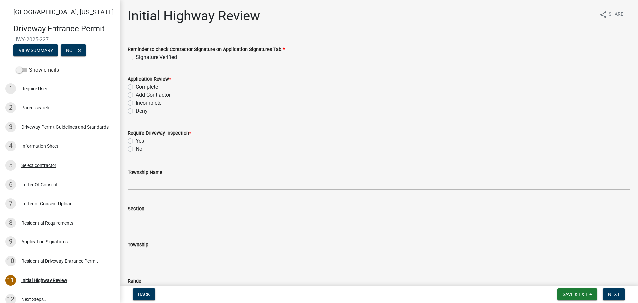
click at [135, 55] on label "Signature Verified" at bounding box center [156, 57] width 42 height 8
click at [135, 55] on input "Signature Verified" at bounding box center [137, 55] width 4 height 4
checkbox input "true"
drag, startPoint x: 130, startPoint y: 86, endPoint x: 157, endPoint y: 129, distance: 50.6
click at [135, 87] on label "Complete" at bounding box center [146, 87] width 22 height 8
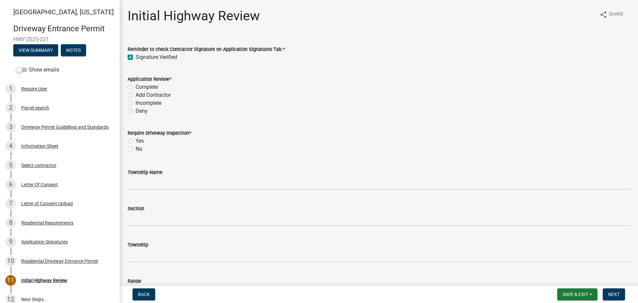
click at [135, 87] on input "Complete" at bounding box center [137, 85] width 4 height 4
radio input "true"
drag, startPoint x: 130, startPoint y: 149, endPoint x: 166, endPoint y: 164, distance: 38.3
click at [135, 149] on label "No" at bounding box center [138, 149] width 7 height 8
click at [135, 149] on input "No" at bounding box center [137, 147] width 4 height 4
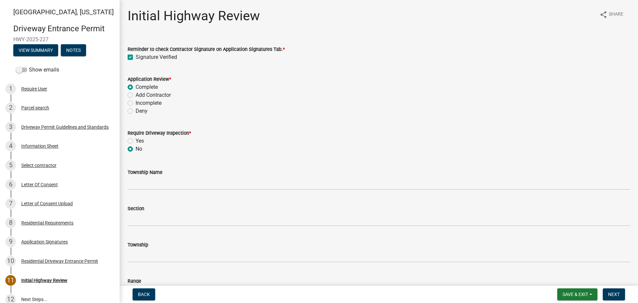
radio input "true"
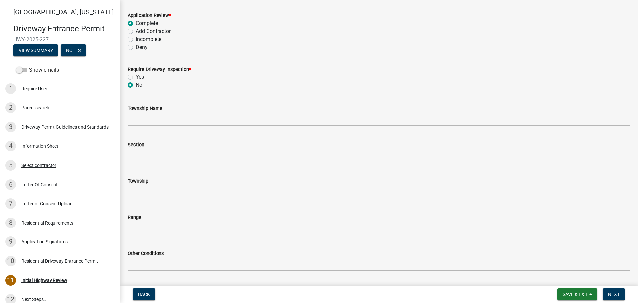
scroll to position [66, 0]
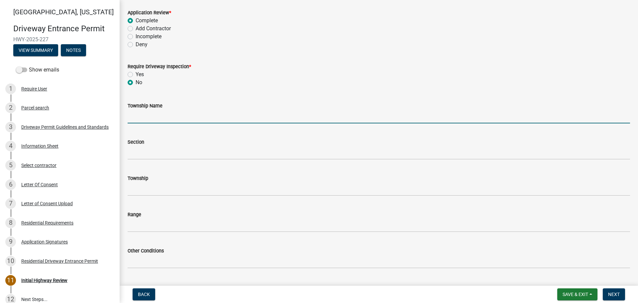
click at [145, 115] on input "Township Name" at bounding box center [379, 117] width 502 height 14
type input "Wabash"
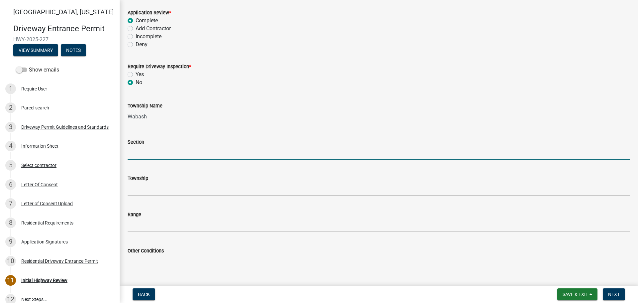
click at [153, 153] on input "Section" at bounding box center [379, 153] width 502 height 14
type input "25"
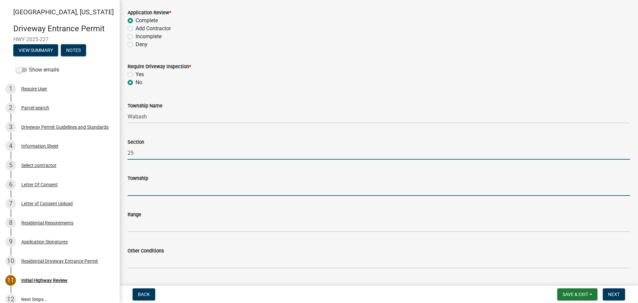
click at [154, 192] on input "Township" at bounding box center [379, 189] width 502 height 14
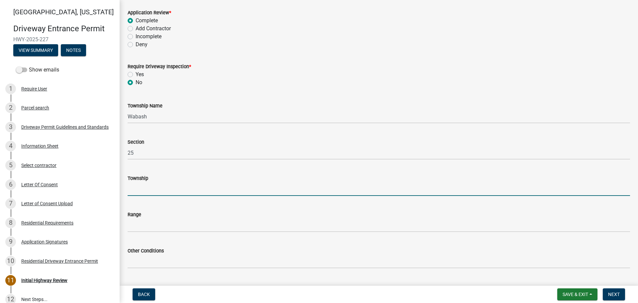
type input "T 24 N"
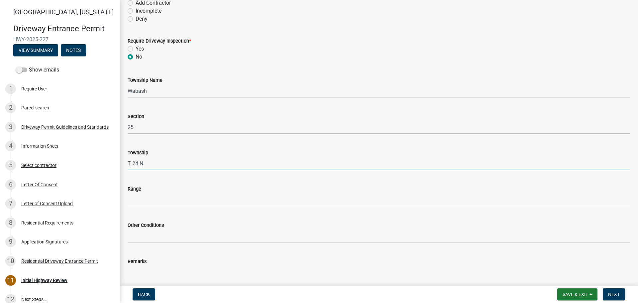
scroll to position [133, 0]
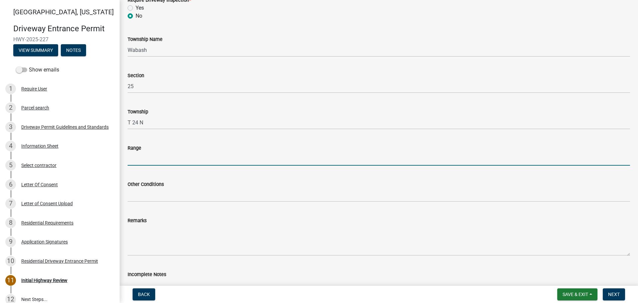
click at [139, 160] on input "Range" at bounding box center [379, 159] width 502 height 14
type input "R 5 W"
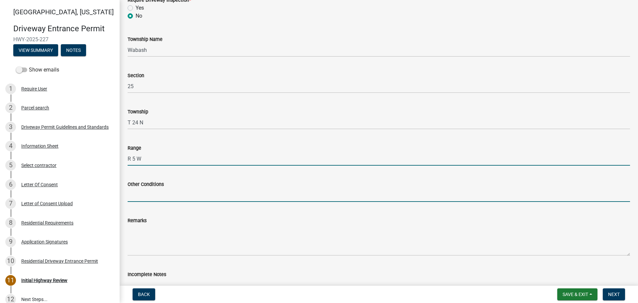
click at [163, 190] on input "Other Conditions" at bounding box center [379, 195] width 502 height 14
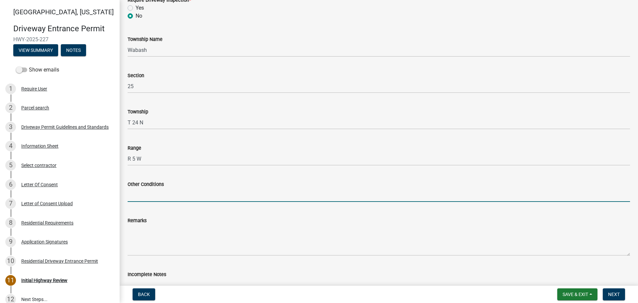
type input "17' Width, 5' Taper, 5' Sidewalk"
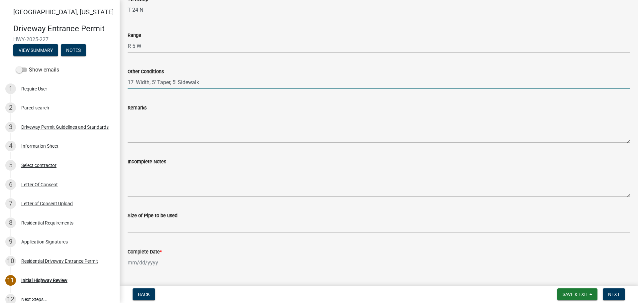
scroll to position [266, 0]
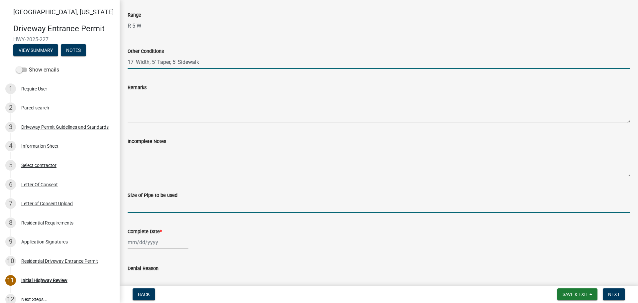
click at [161, 206] on input "Size of Pipe to be used" at bounding box center [379, 206] width 502 height 14
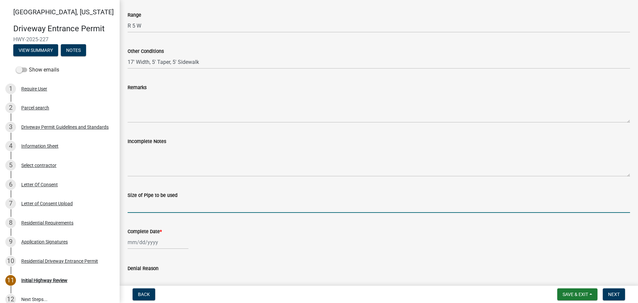
type input "N/A"
click at [150, 243] on div at bounding box center [158, 242] width 61 height 14
select select "10"
select select "2025"
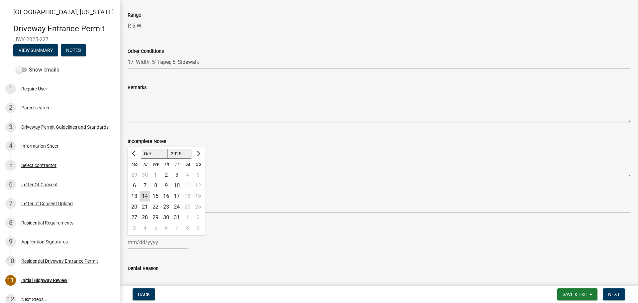
click at [147, 197] on div "14" at bounding box center [144, 196] width 11 height 11
type input "[DATE]"
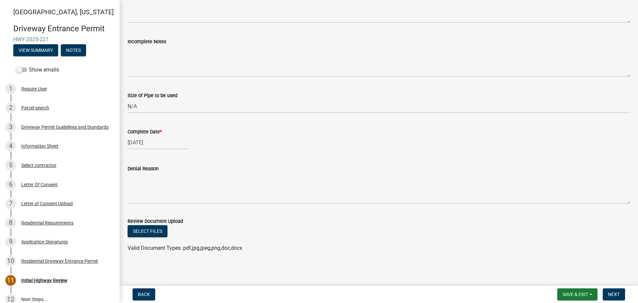
scroll to position [366, 0]
click at [611, 292] on span "Next" at bounding box center [614, 293] width 12 height 5
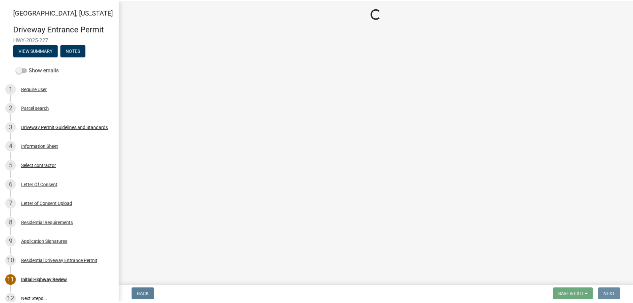
scroll to position [0, 0]
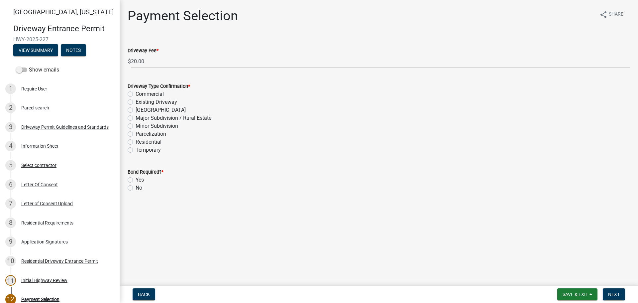
click at [135, 141] on label "Residential" at bounding box center [148, 142] width 26 height 8
click at [135, 141] on input "Residential" at bounding box center [137, 140] width 4 height 4
radio input "true"
click at [135, 187] on label "No" at bounding box center [138, 188] width 7 height 8
click at [135, 187] on input "No" at bounding box center [137, 186] width 4 height 4
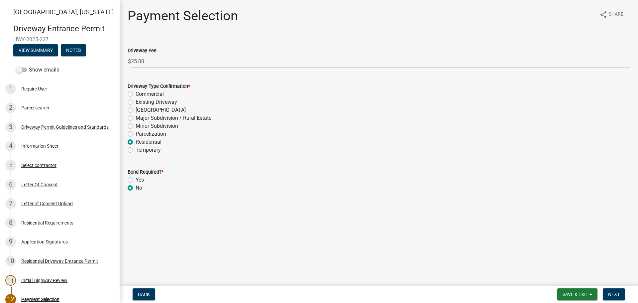
radio input "true"
click at [615, 294] on span "Next" at bounding box center [614, 293] width 12 height 5
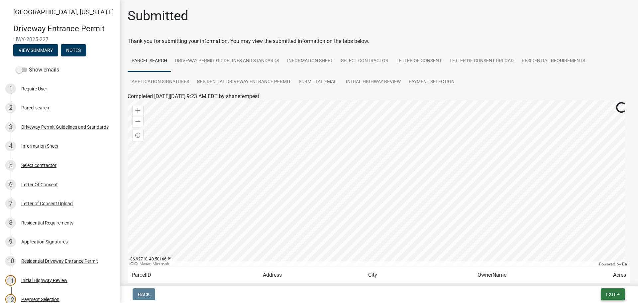
click at [609, 294] on span "Exit" at bounding box center [611, 293] width 10 height 5
click at [596, 280] on button "Save & Exit" at bounding box center [598, 277] width 53 height 16
